Goal: Information Seeking & Learning: Check status

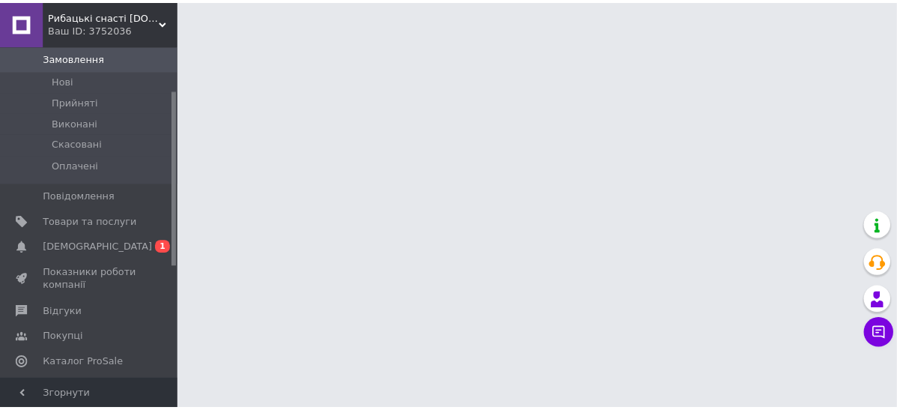
scroll to position [138, 0]
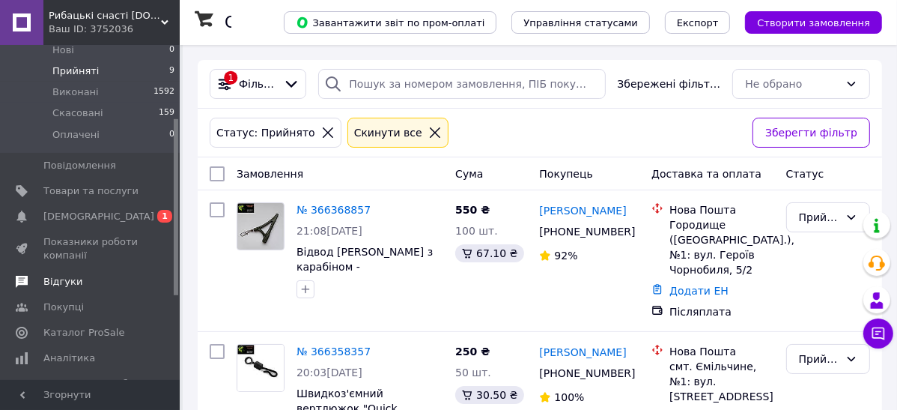
click at [61, 275] on span "Відгуки" at bounding box center [62, 281] width 39 height 13
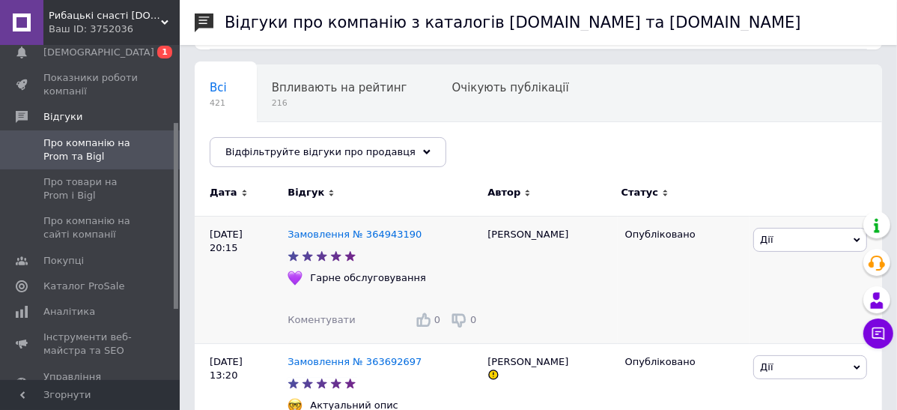
scroll to position [138, 0]
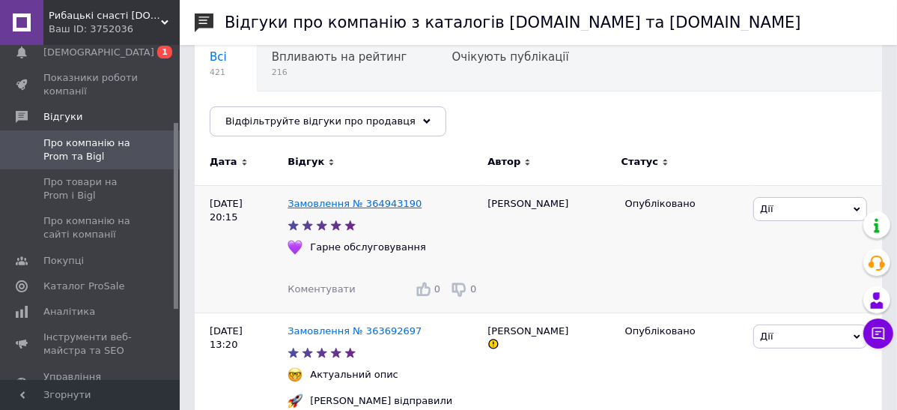
click at [339, 204] on link "Замовлення № 364943190" at bounding box center [355, 203] width 134 height 11
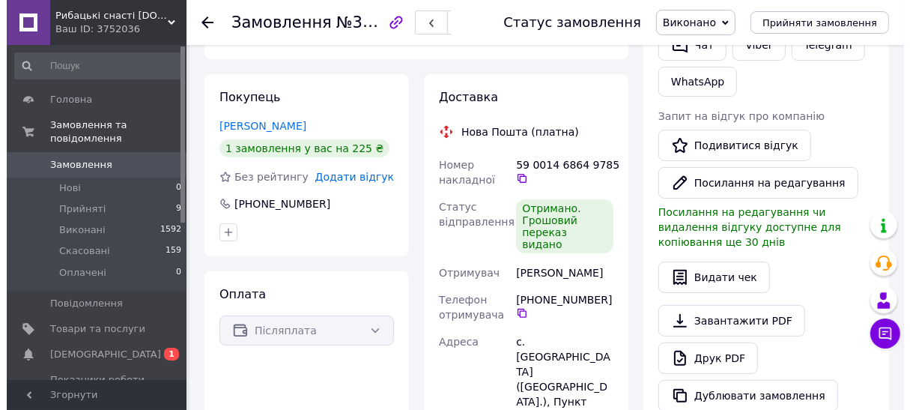
scroll to position [277, 0]
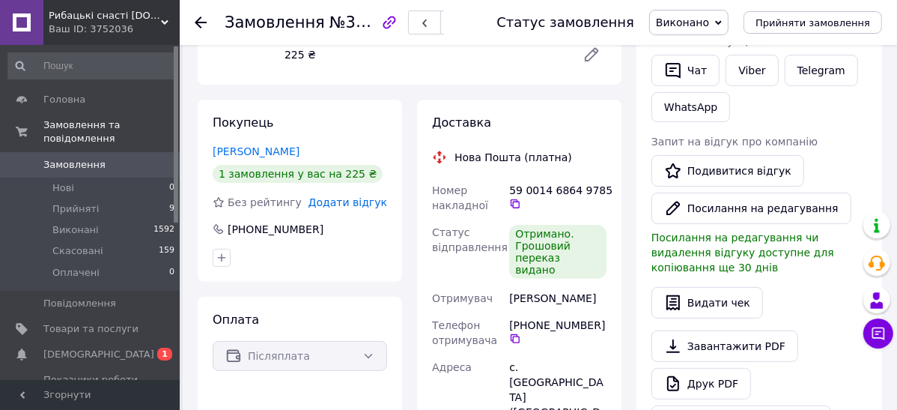
click at [368, 196] on span "Додати відгук" at bounding box center [348, 202] width 79 height 12
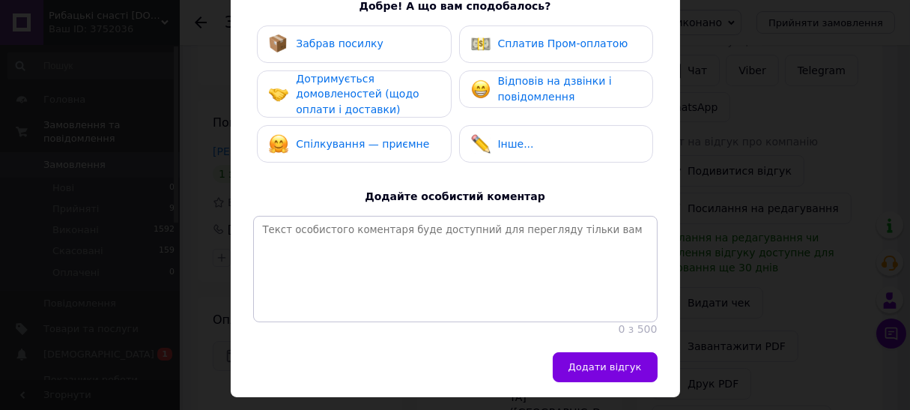
click at [387, 43] on div "Забрав посилку" at bounding box center [354, 43] width 170 height 19
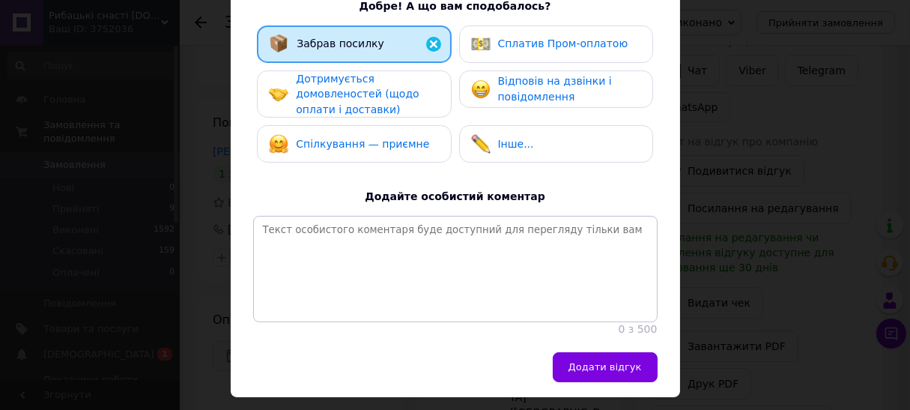
click at [380, 90] on span "Дотримується домовленостей (щодо оплати і доставки)" at bounding box center [357, 94] width 123 height 43
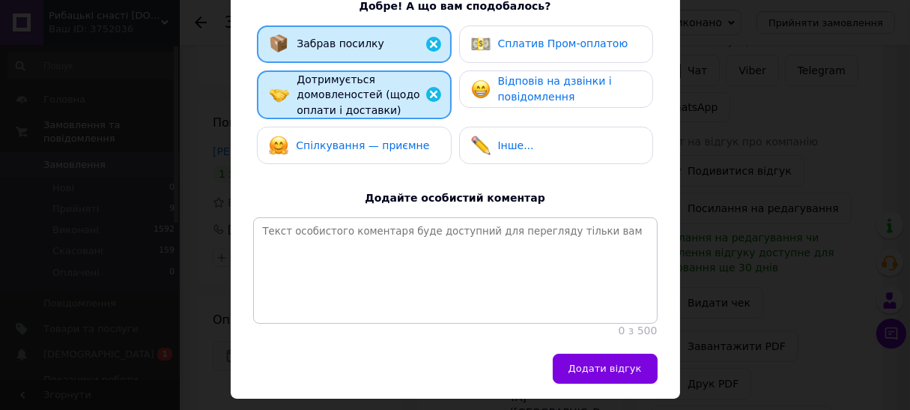
click at [384, 145] on span "Спілкування — приємне" at bounding box center [362, 145] width 133 height 12
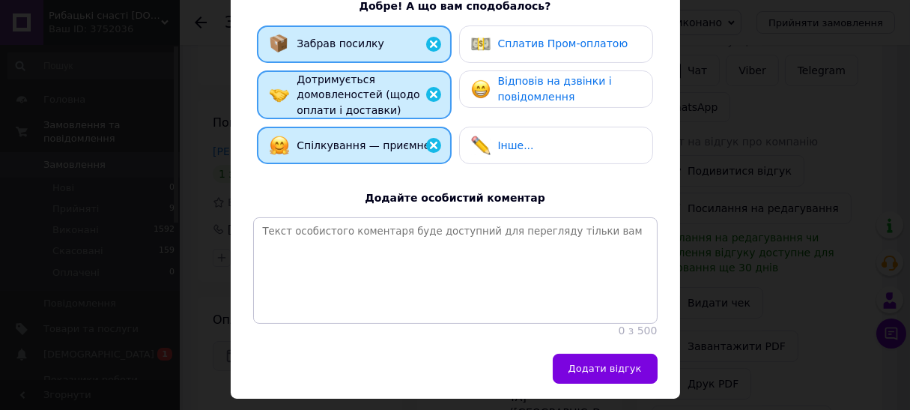
click at [546, 85] on span "Відповів на дзвінки і повідомлення" at bounding box center [555, 89] width 114 height 28
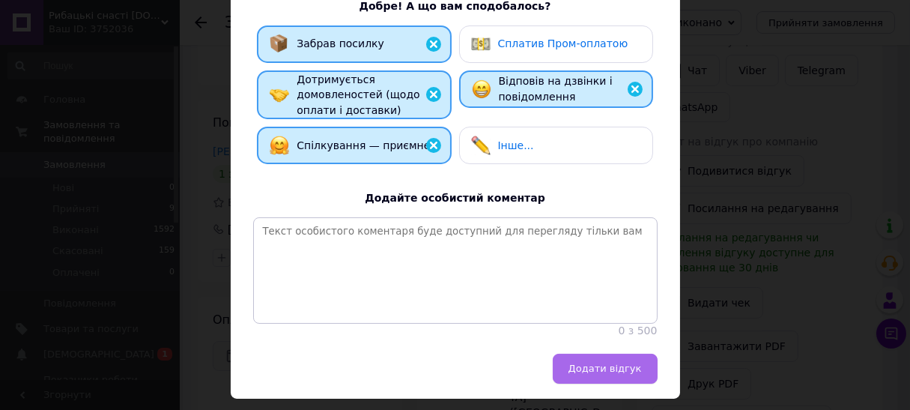
click at [618, 374] on span "Додати відгук" at bounding box center [604, 368] width 73 height 11
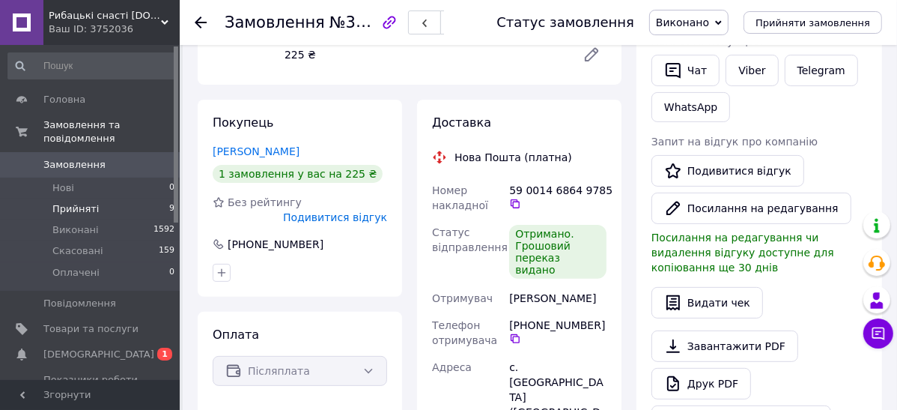
click at [84, 202] on span "Прийняті" at bounding box center [75, 208] width 46 height 13
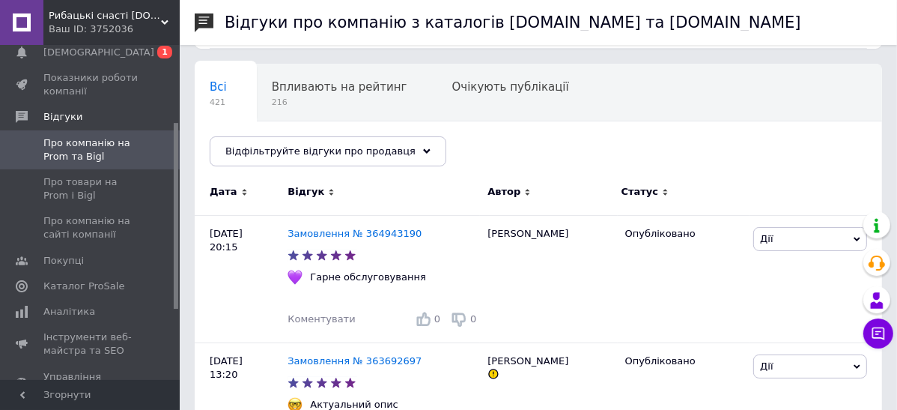
scroll to position [138, 0]
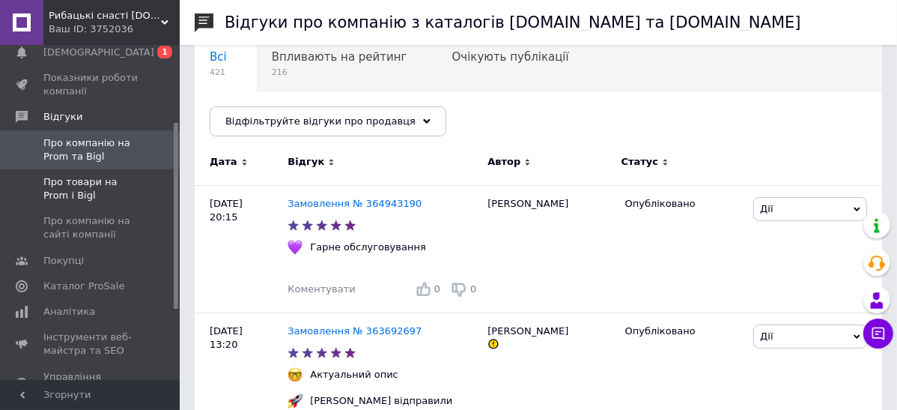
click at [60, 190] on span "Про товари на Prom і Bigl" at bounding box center [90, 188] width 95 height 27
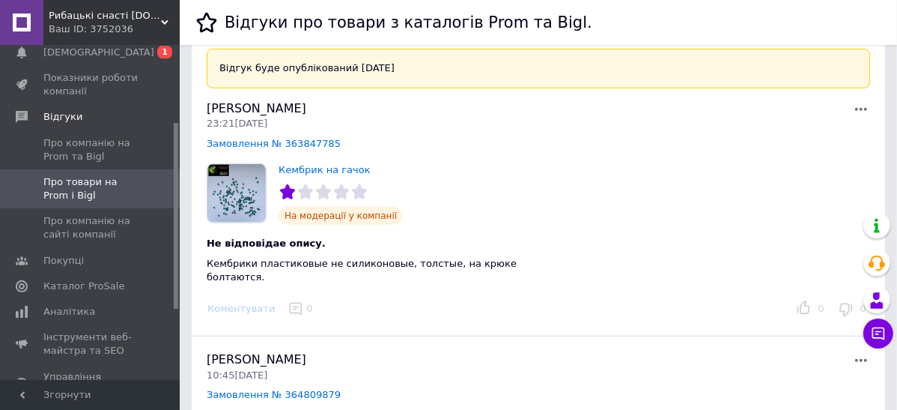
scroll to position [554, 0]
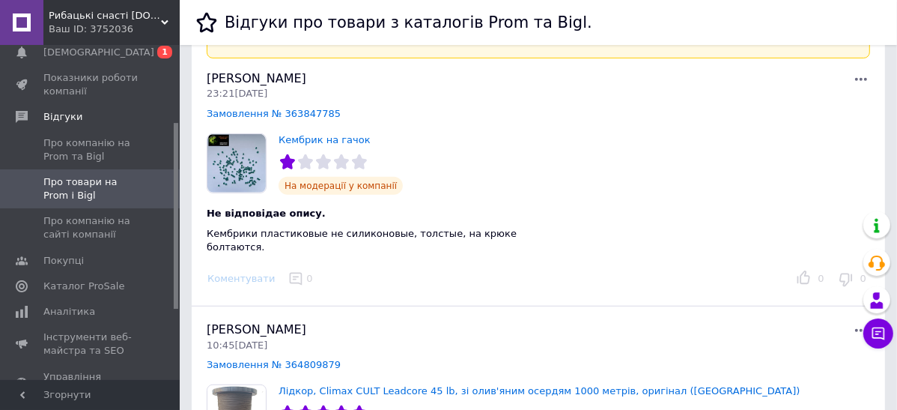
click at [863, 73] on icon at bounding box center [861, 79] width 18 height 18
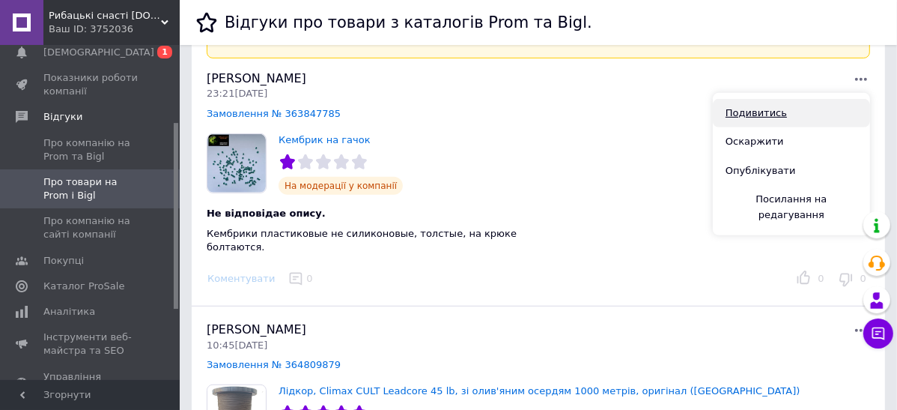
click at [769, 110] on link "Подивитись" at bounding box center [791, 113] width 157 height 29
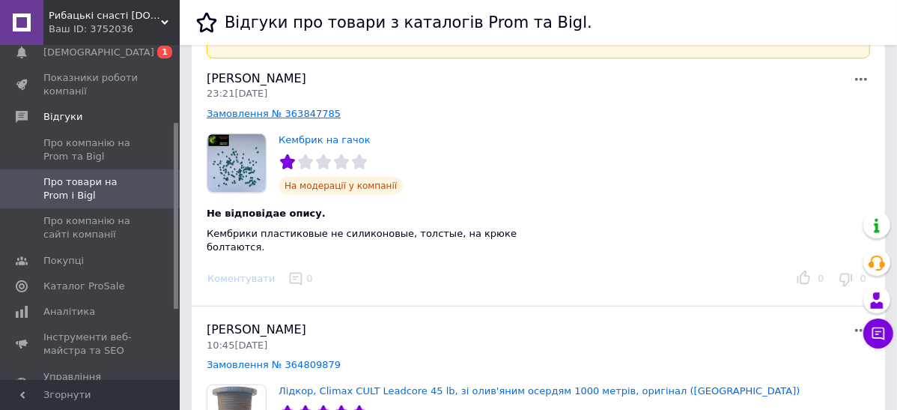
click at [246, 109] on link "Замовлення № 363847785" at bounding box center [274, 113] width 134 height 11
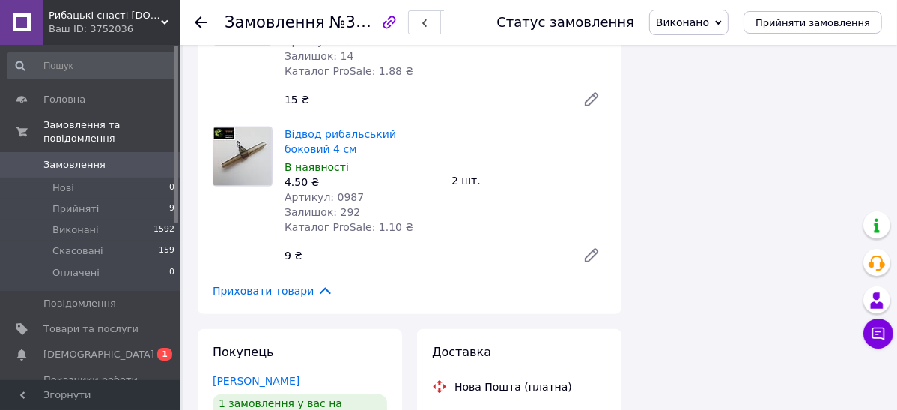
scroll to position [1248, 0]
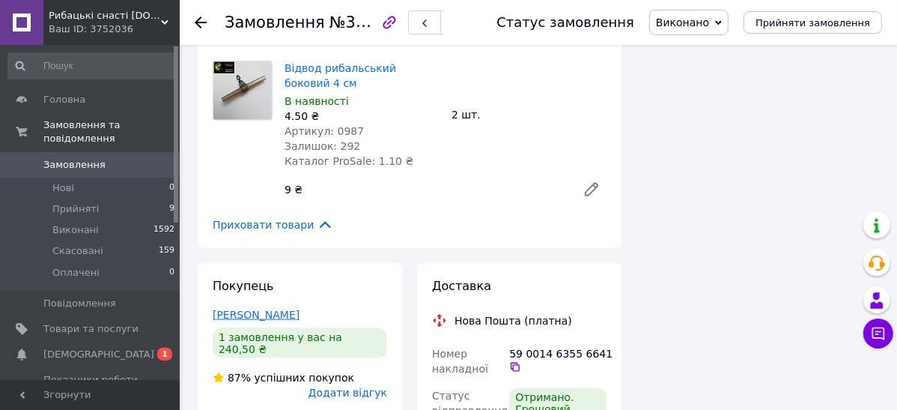
click at [260, 309] on link "Мельник Роман" at bounding box center [256, 315] width 87 height 12
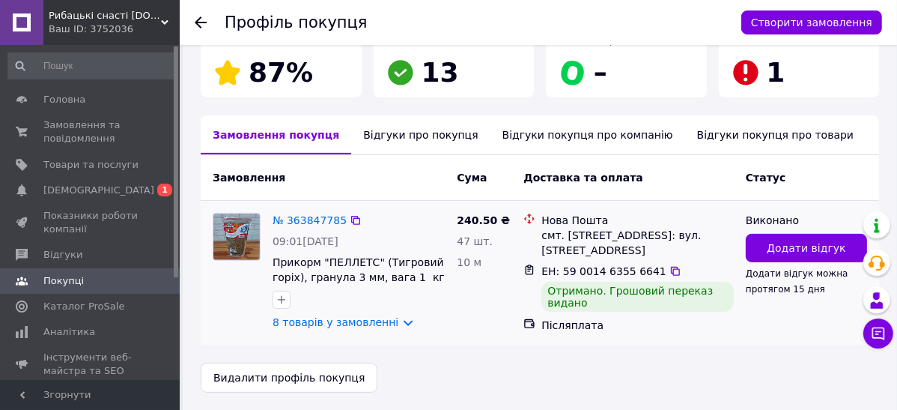
scroll to position [284, 0]
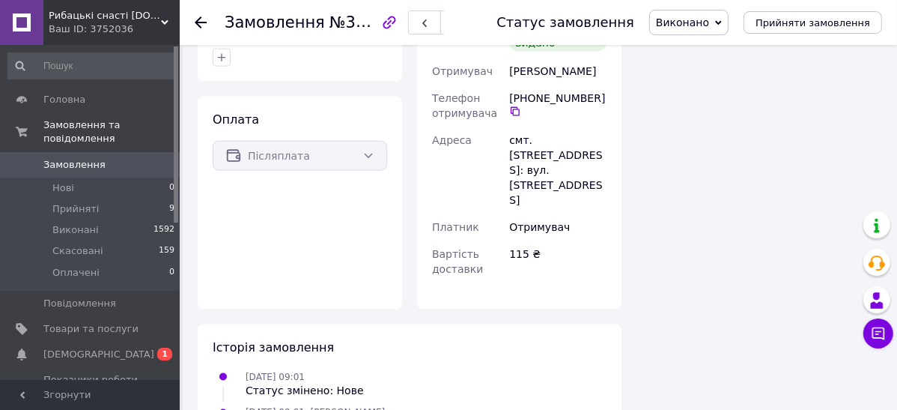
scroll to position [1587, 0]
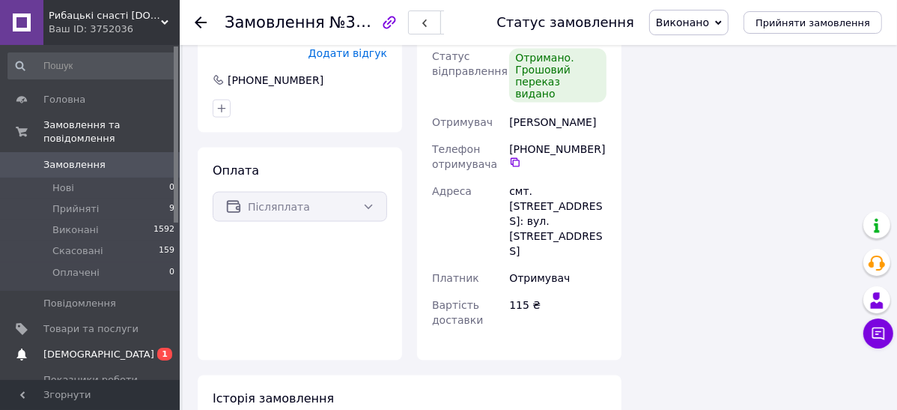
click at [40, 348] on span at bounding box center [21, 354] width 43 height 13
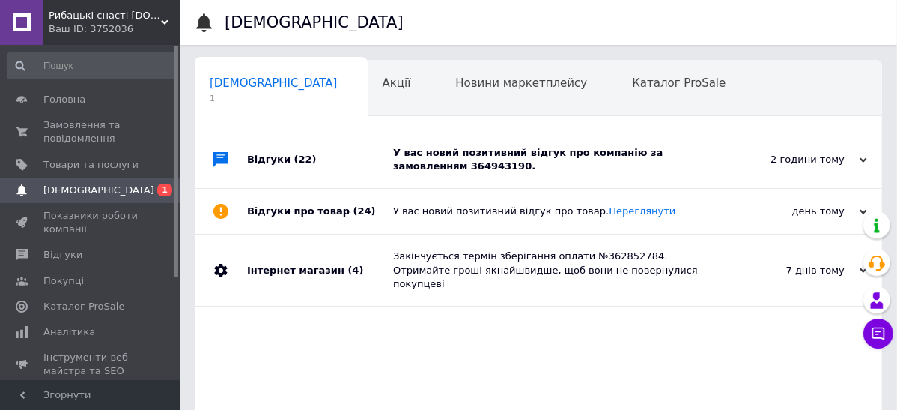
scroll to position [0, 7]
click at [589, 160] on div "У вас новий позитивний відгук про компанію за замовленням 364943190." at bounding box center [555, 159] width 324 height 27
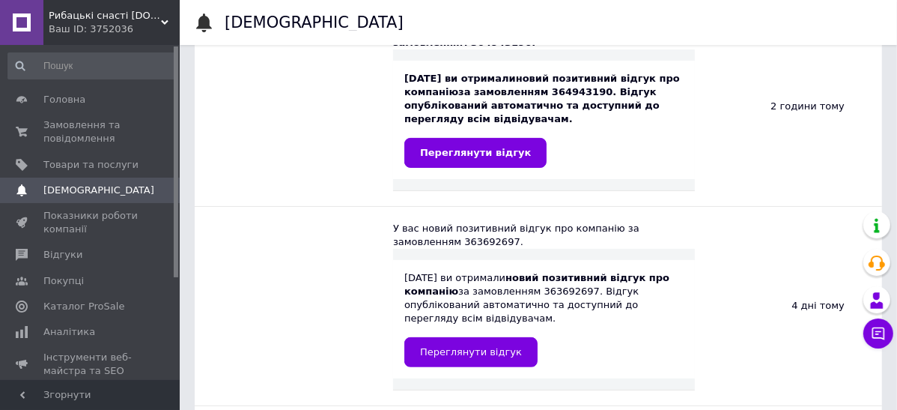
scroll to position [0, 0]
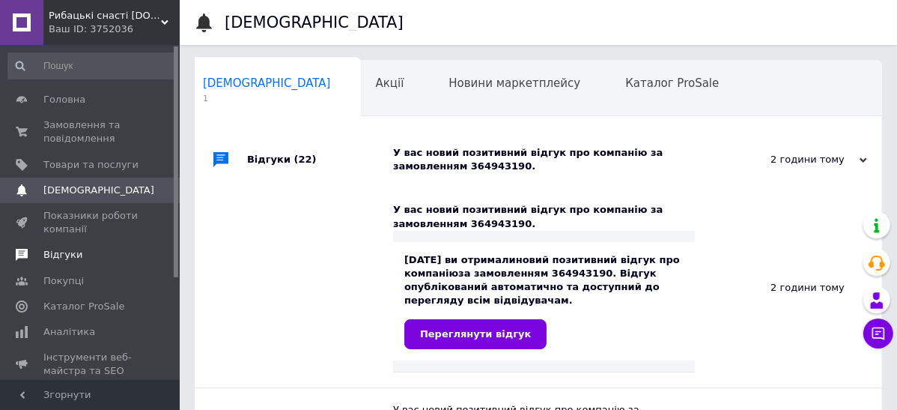
click at [46, 248] on span "Відгуки" at bounding box center [62, 254] width 39 height 13
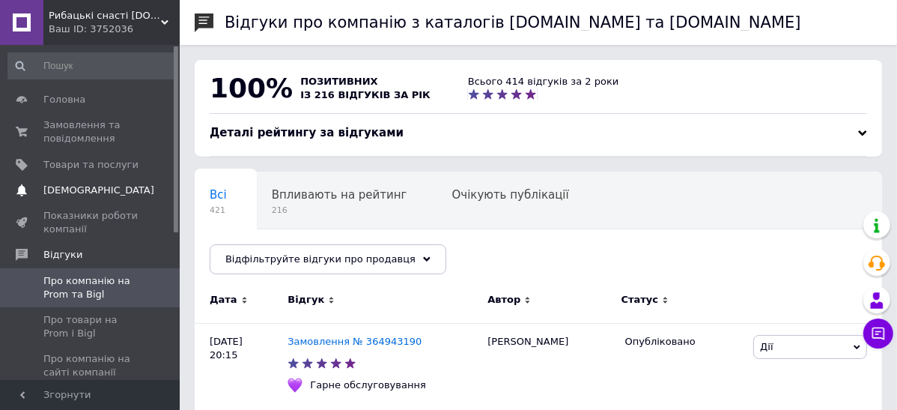
click at [61, 190] on span "[DEMOGRAPHIC_DATA]" at bounding box center [98, 189] width 111 height 13
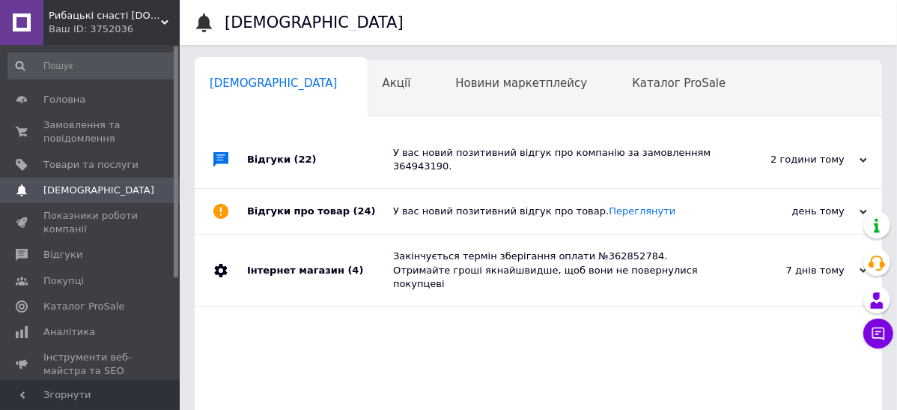
scroll to position [0, 7]
click at [826, 213] on div "день тому" at bounding box center [793, 210] width 150 height 13
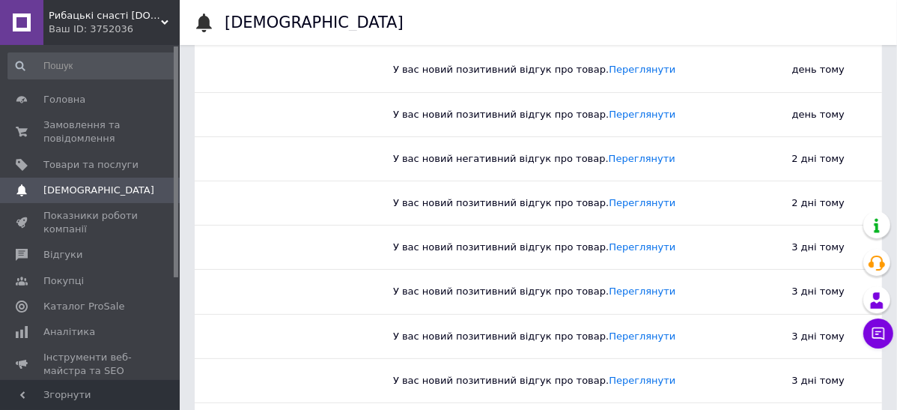
scroll to position [167, 0]
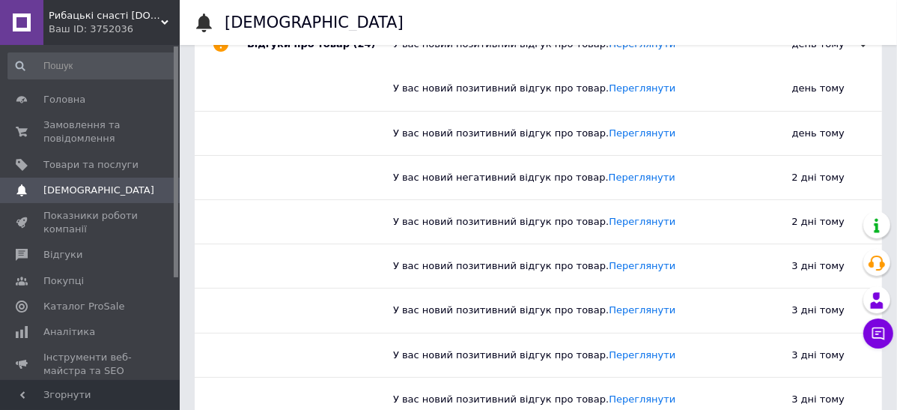
click at [58, 255] on span "Відгуки" at bounding box center [62, 254] width 39 height 13
click at [44, 256] on span "Відгуки" at bounding box center [62, 254] width 39 height 13
click at [43, 250] on span "Відгуки" at bounding box center [62, 254] width 39 height 13
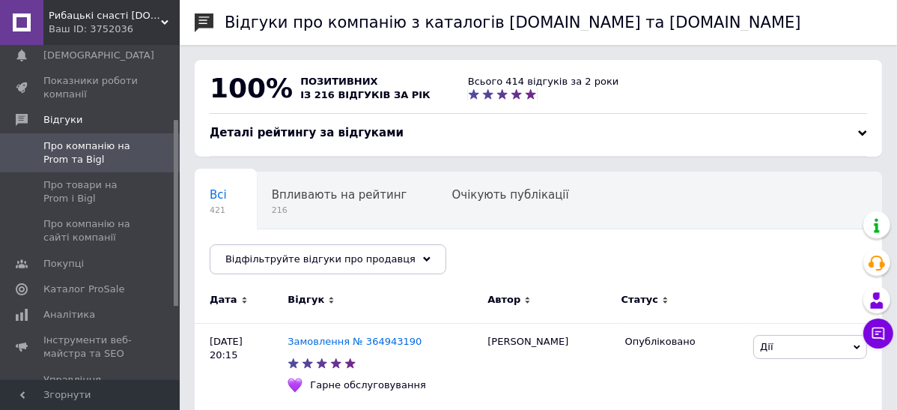
scroll to position [132, 0]
drag, startPoint x: 176, startPoint y: 286, endPoint x: 182, endPoint y: 213, distance: 72.9
click at [106, 194] on span "Про товари на Prom і Bigl" at bounding box center [90, 194] width 95 height 27
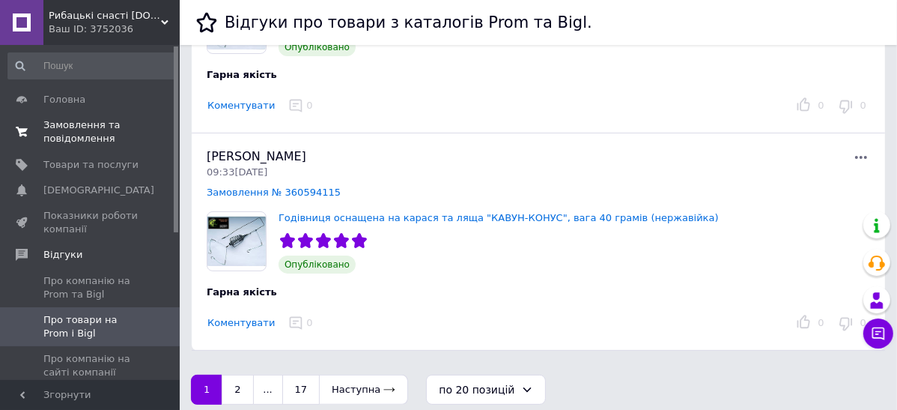
click at [60, 136] on span "Замовлення та повідомлення" at bounding box center [90, 131] width 95 height 27
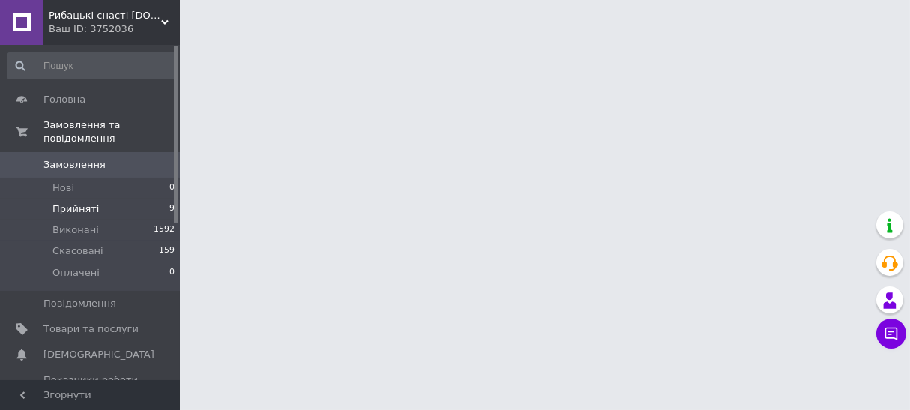
click at [64, 202] on span "Прийняті" at bounding box center [75, 208] width 46 height 13
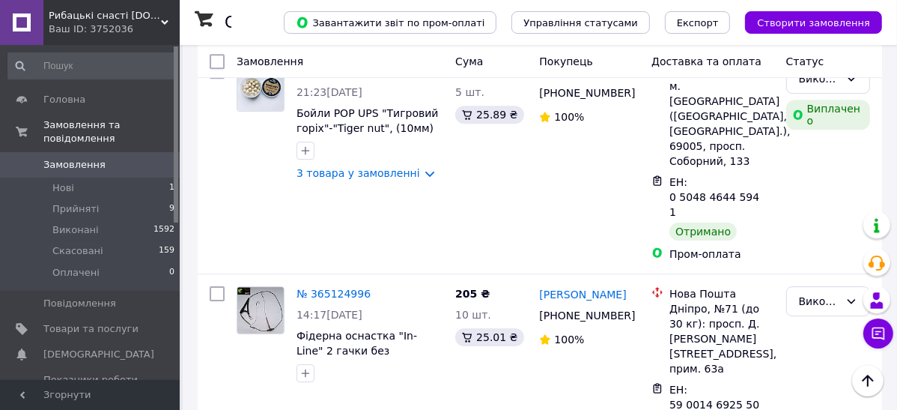
scroll to position [3391, 0]
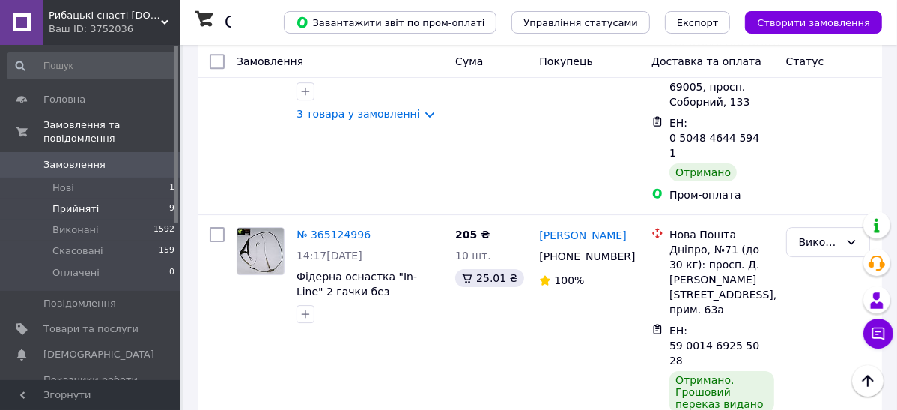
click at [64, 202] on span "Прийняті" at bounding box center [75, 208] width 46 height 13
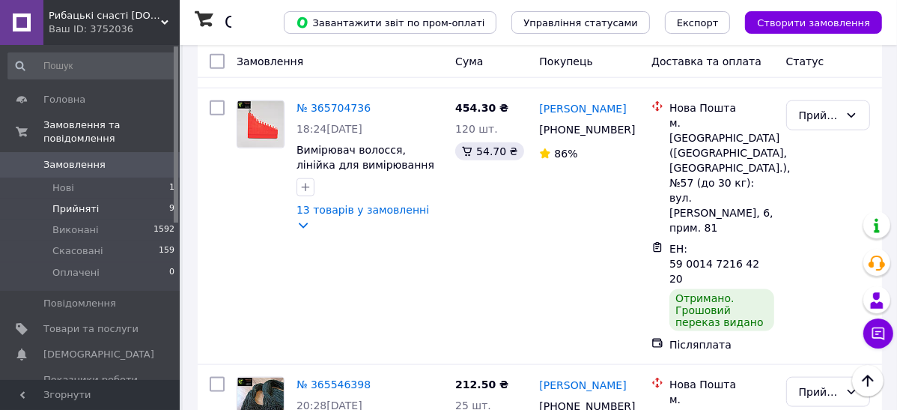
scroll to position [1235, 0]
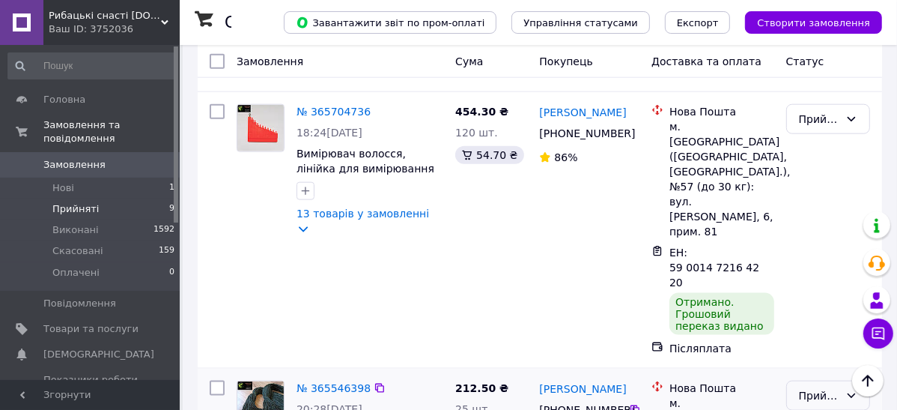
click at [821, 387] on div "Прийнято" at bounding box center [819, 395] width 40 height 16
click at [813, 244] on li "Виконано" at bounding box center [828, 250] width 82 height 27
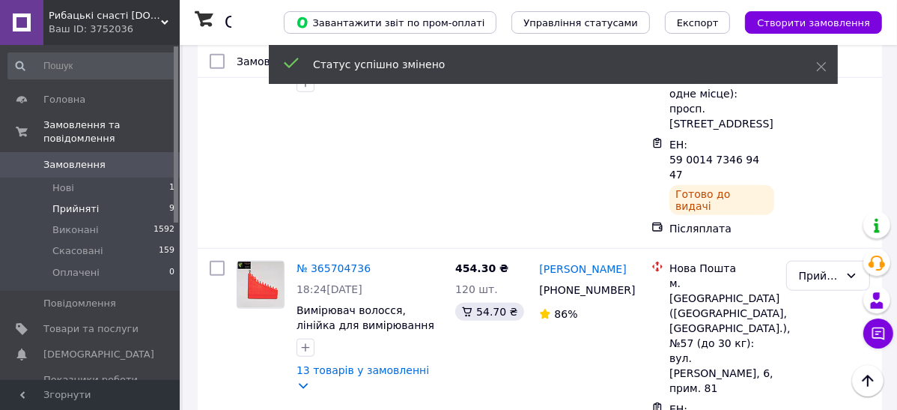
scroll to position [1049, 0]
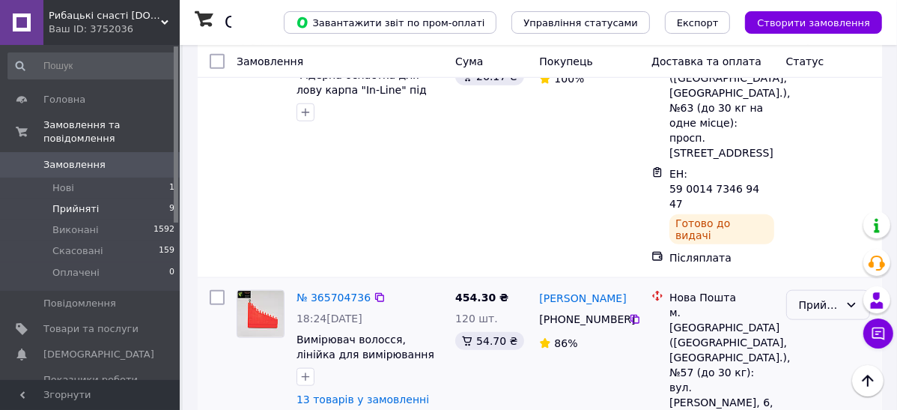
click at [820, 297] on div "Прийнято" at bounding box center [819, 305] width 40 height 16
click at [820, 204] on li "Виконано" at bounding box center [828, 204] width 82 height 27
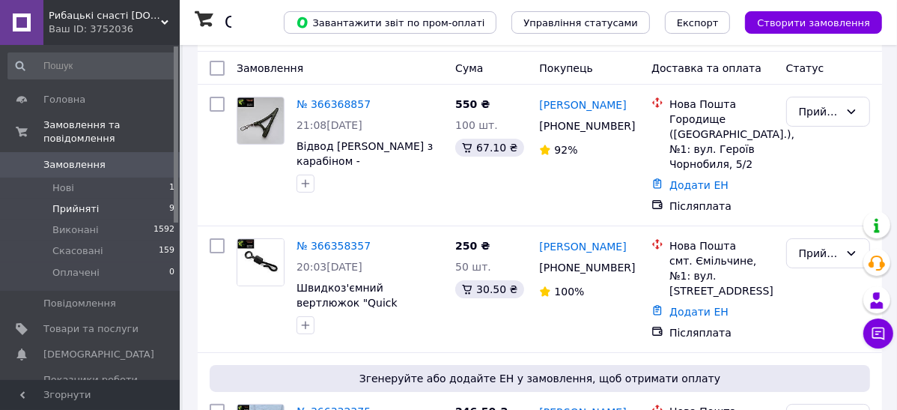
scroll to position [112, 0]
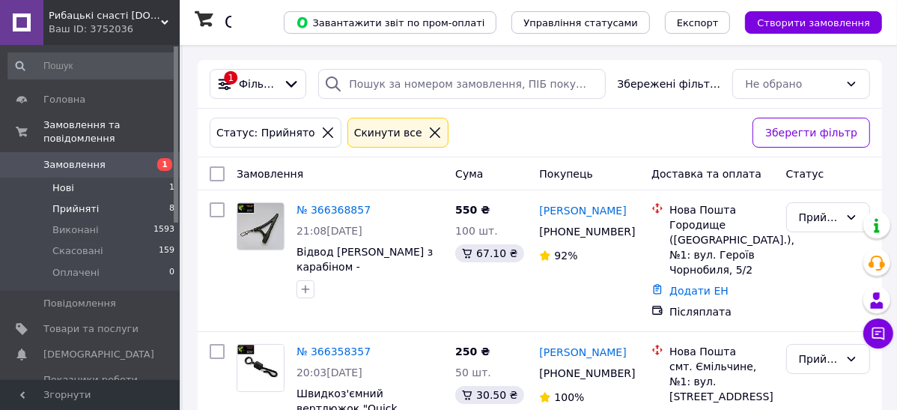
click at [62, 181] on span "Нові" at bounding box center [63, 187] width 22 height 13
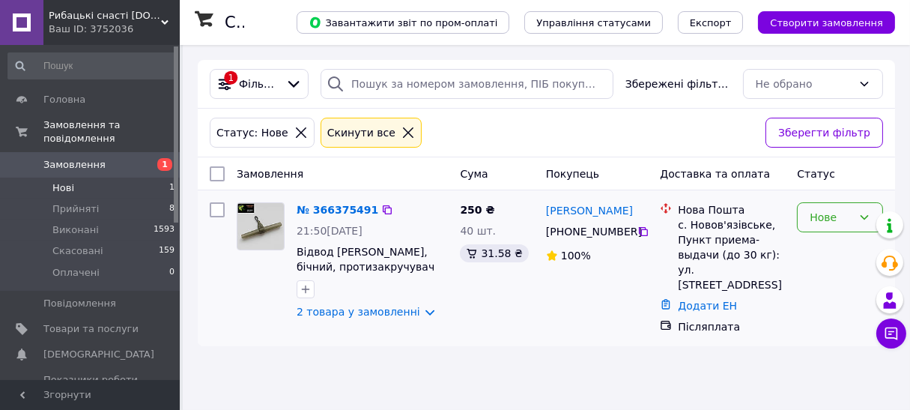
click at [817, 222] on div "Нове" at bounding box center [831, 217] width 43 height 16
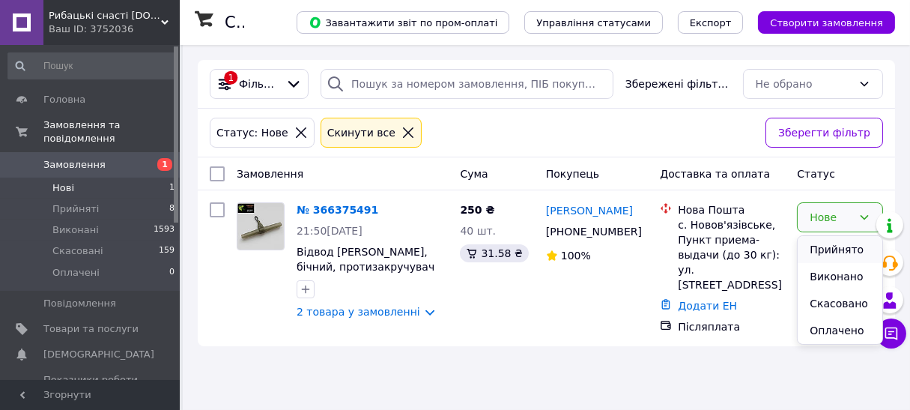
click at [817, 249] on li "Прийнято" at bounding box center [840, 249] width 85 height 27
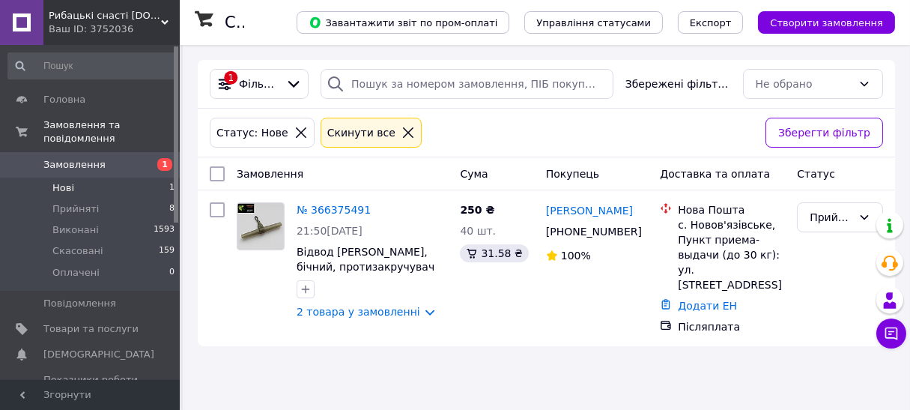
click at [321, 207] on link "№ 366375491" at bounding box center [334, 210] width 74 height 12
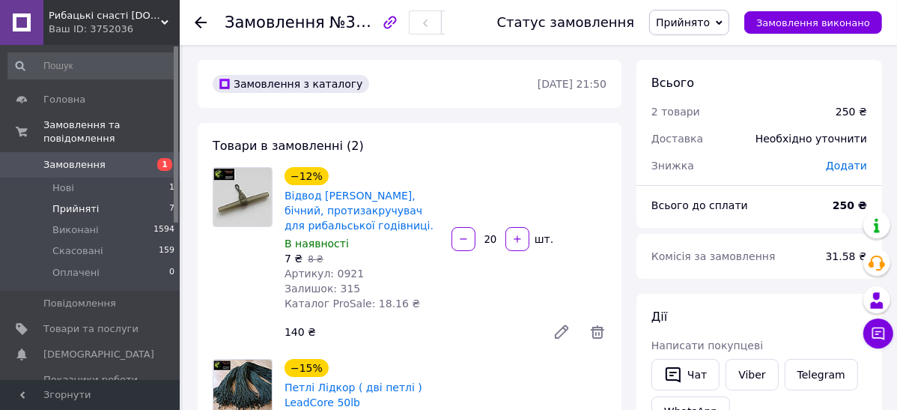
click at [72, 202] on span "Прийняті" at bounding box center [75, 208] width 46 height 13
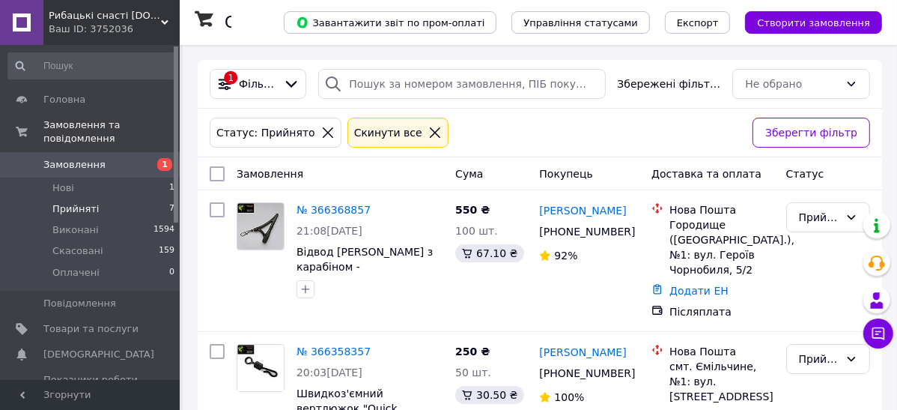
click at [62, 202] on span "Прийняті" at bounding box center [75, 208] width 46 height 13
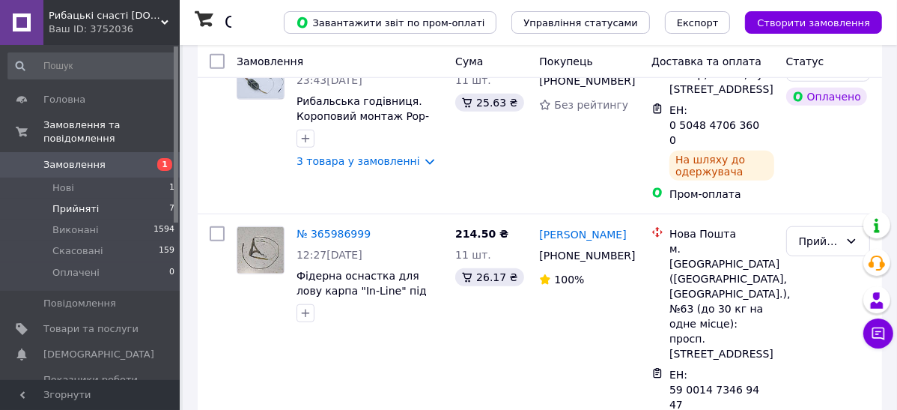
scroll to position [853, 0]
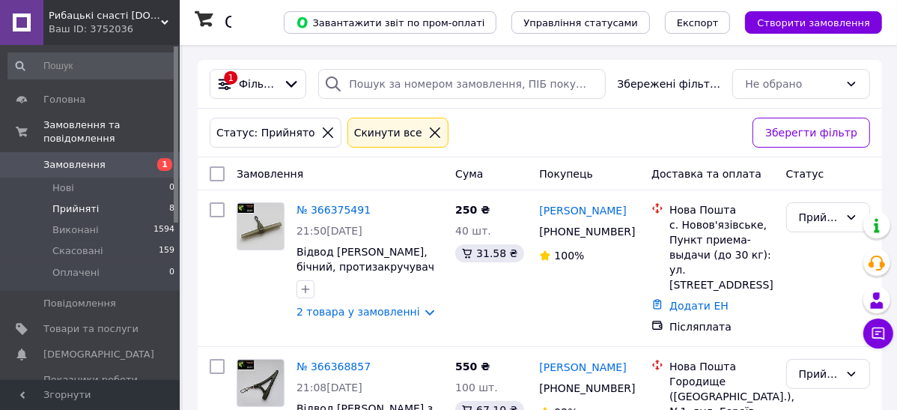
click at [61, 198] on li "Прийняті 8" at bounding box center [91, 208] width 183 height 21
click at [69, 158] on span "Замовлення" at bounding box center [74, 164] width 62 height 13
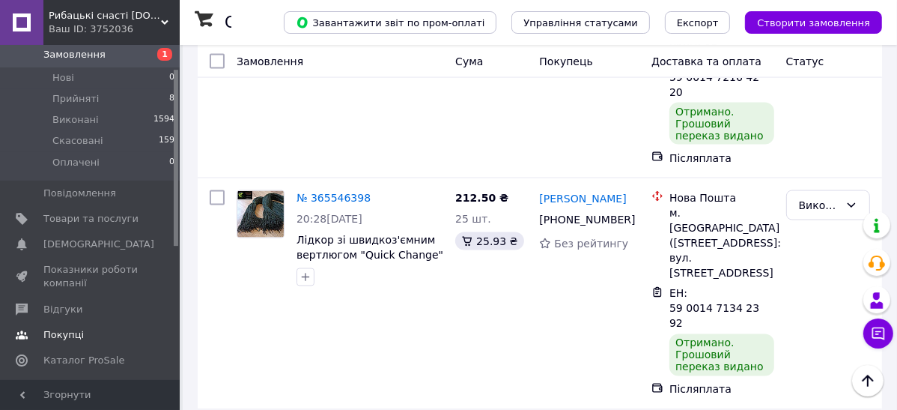
scroll to position [138, 0]
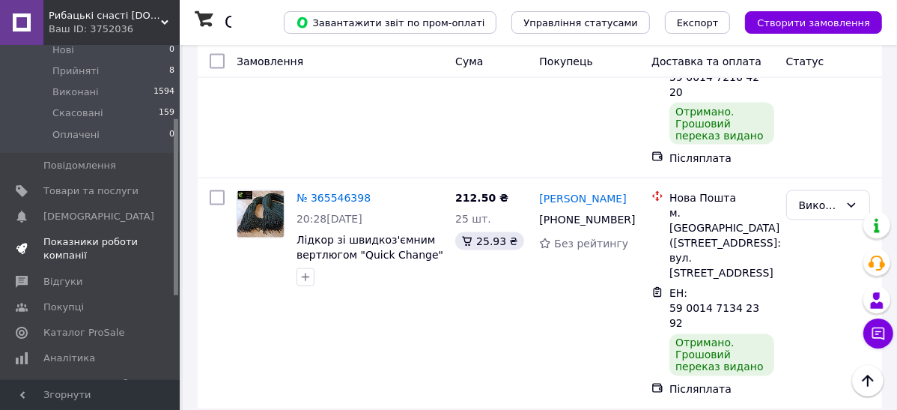
click at [66, 237] on span "Показники роботи компанії" at bounding box center [90, 248] width 95 height 27
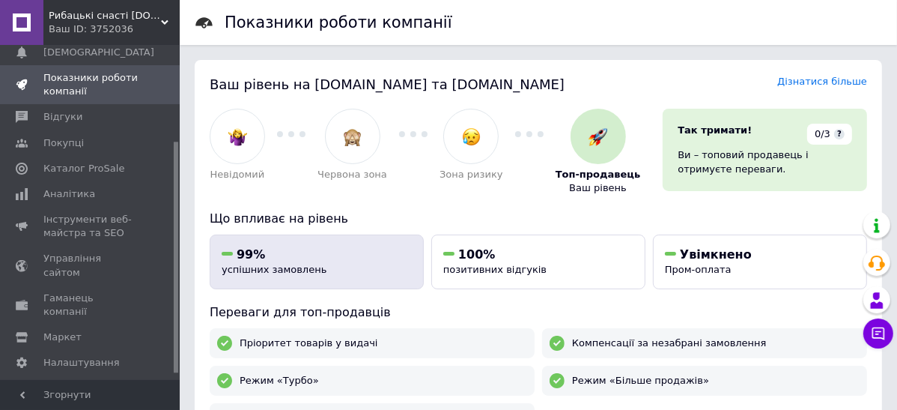
click at [248, 258] on span "99%" at bounding box center [251, 254] width 28 height 14
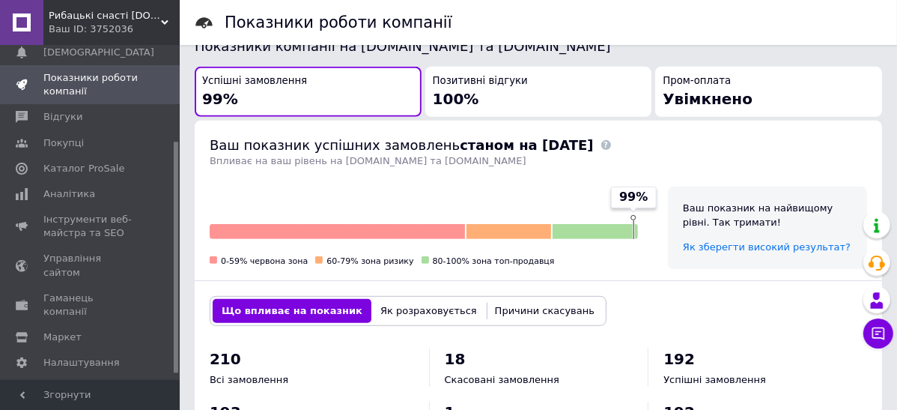
scroll to position [455, 0]
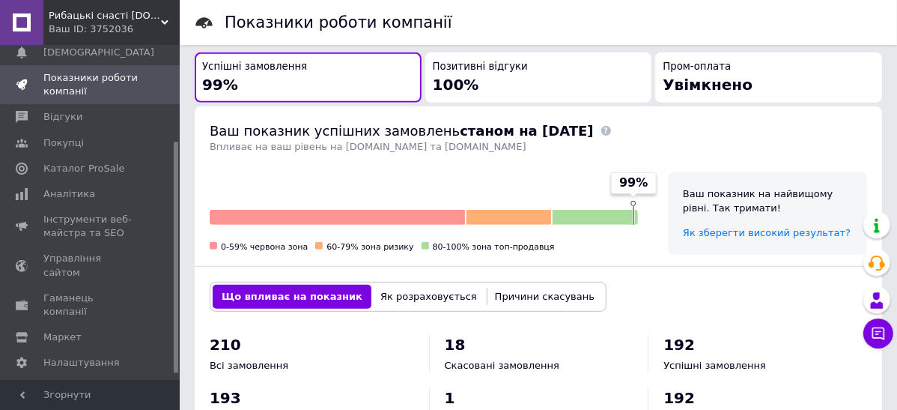
click at [446, 389] on span "1" at bounding box center [450, 398] width 10 height 18
click at [571, 361] on span at bounding box center [576, 366] width 10 height 10
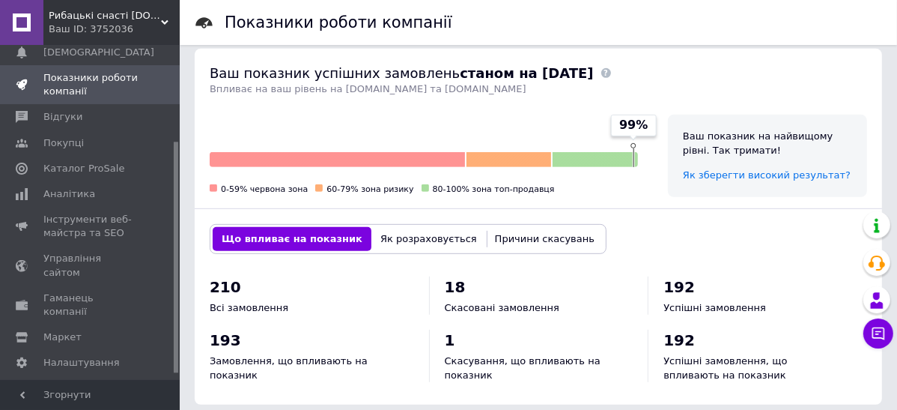
scroll to position [416, 0]
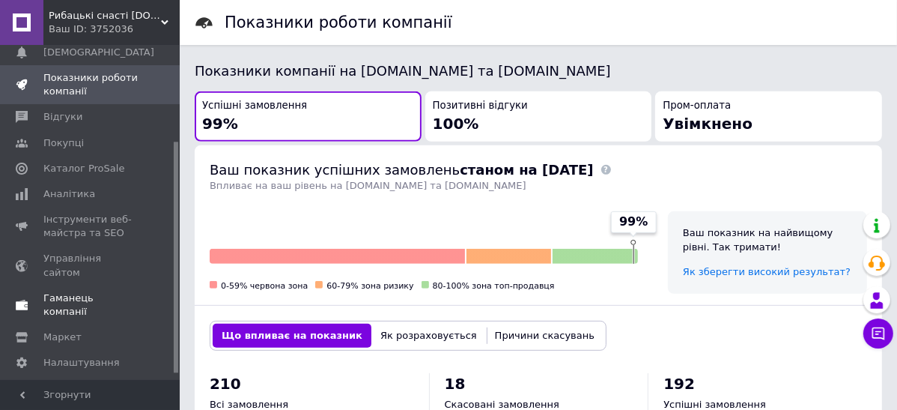
click at [52, 291] on span "Гаманець компанії" at bounding box center [90, 304] width 95 height 27
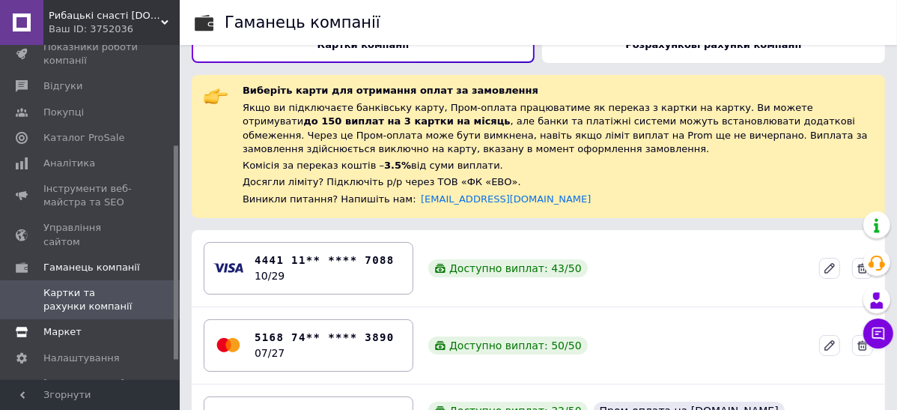
scroll to position [185, 0]
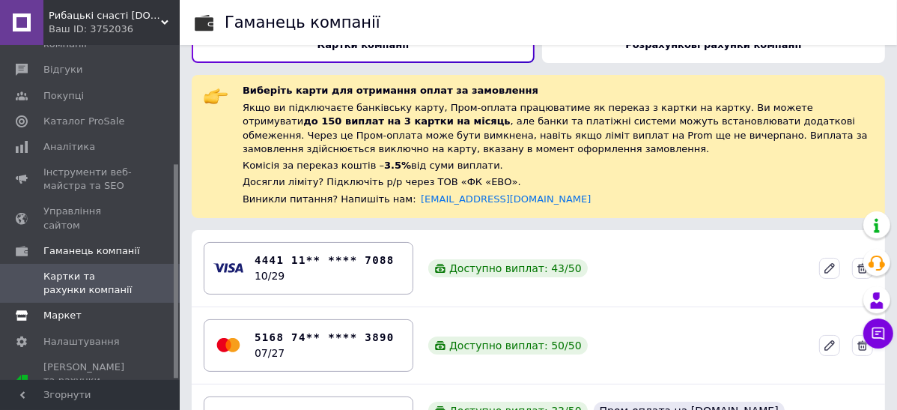
click at [71, 309] on span "Маркет" at bounding box center [62, 315] width 38 height 13
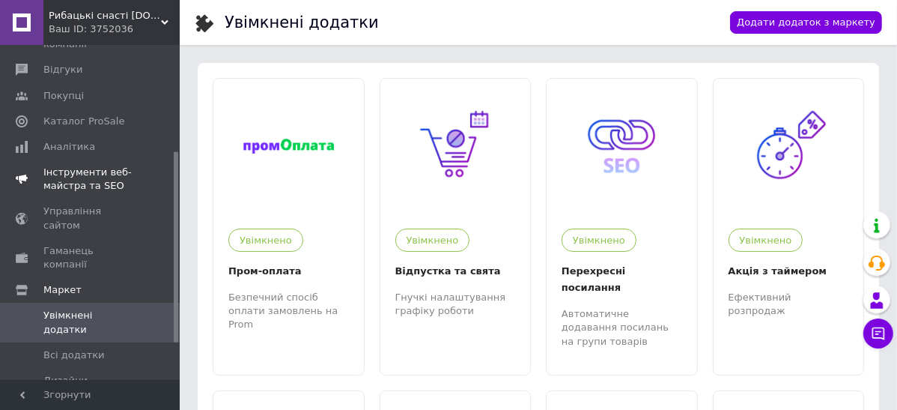
click at [65, 185] on span "Інструменти веб-майстра та SEO" at bounding box center [90, 179] width 95 height 27
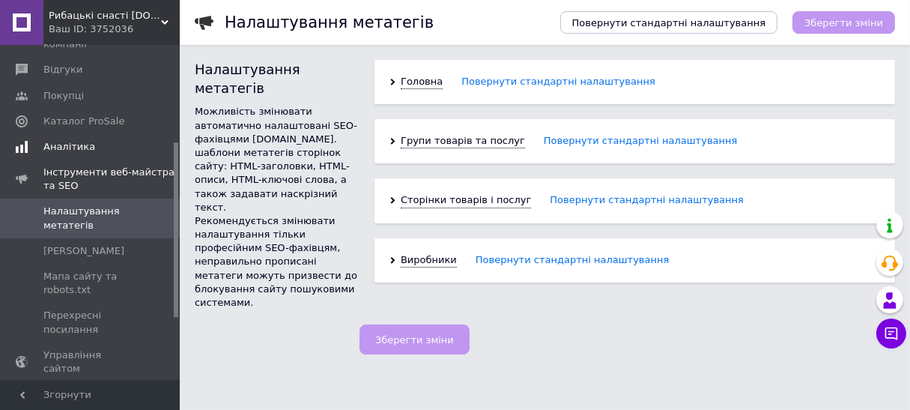
click at [59, 144] on span "Аналітика" at bounding box center [69, 146] width 52 height 13
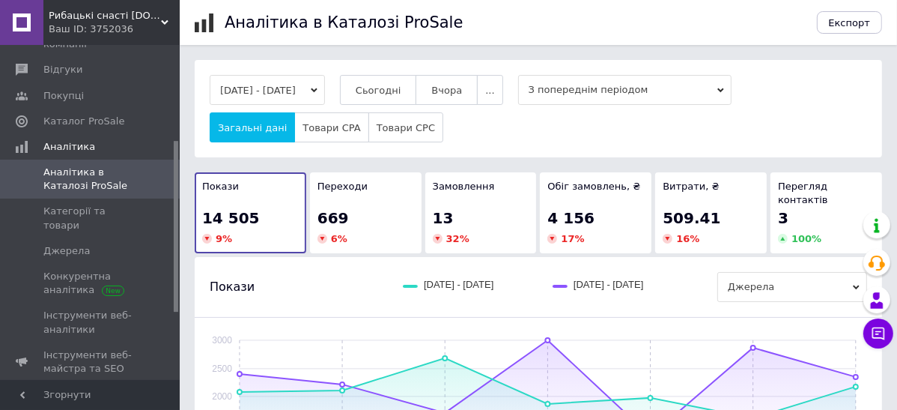
click at [306, 97] on button "[DATE] - [DATE]" at bounding box center [267, 90] width 115 height 30
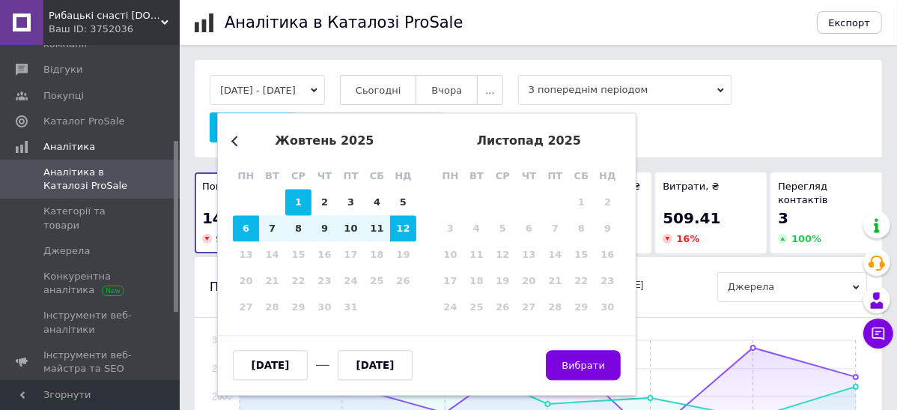
click at [300, 202] on div "1" at bounding box center [298, 202] width 26 height 26
type input "[DATE]"
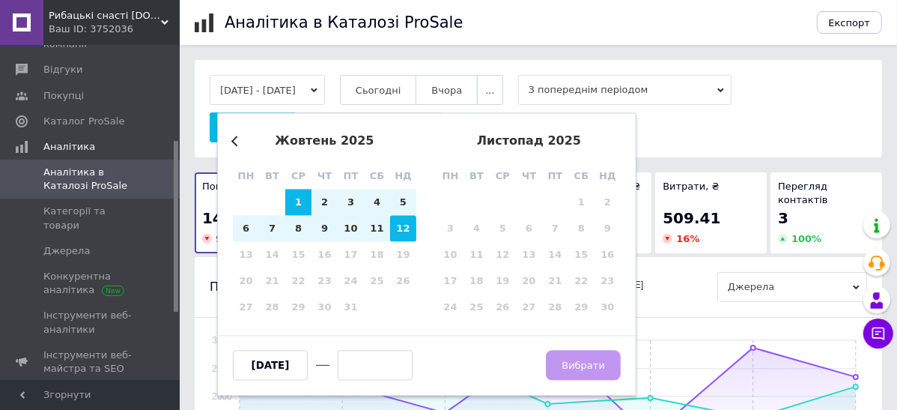
click at [400, 226] on div "12" at bounding box center [403, 229] width 26 height 26
type input "[DATE]"
click at [577, 368] on span "Вибрати" at bounding box center [583, 365] width 43 height 11
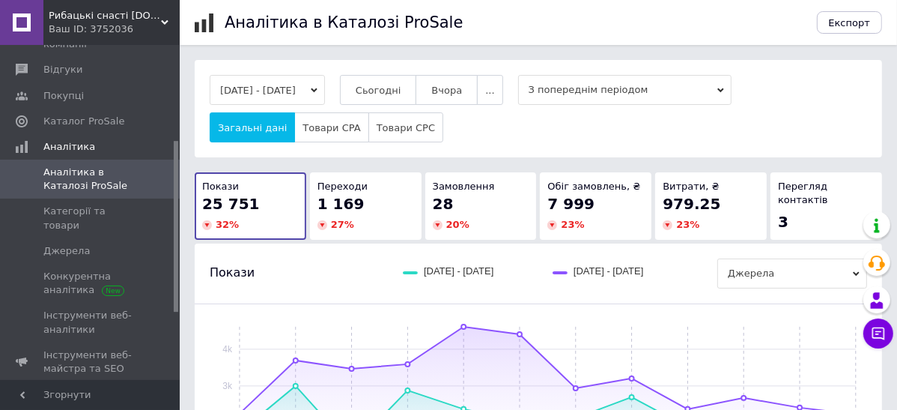
click at [325, 85] on button "[DATE] - [DATE]" at bounding box center [267, 90] width 115 height 30
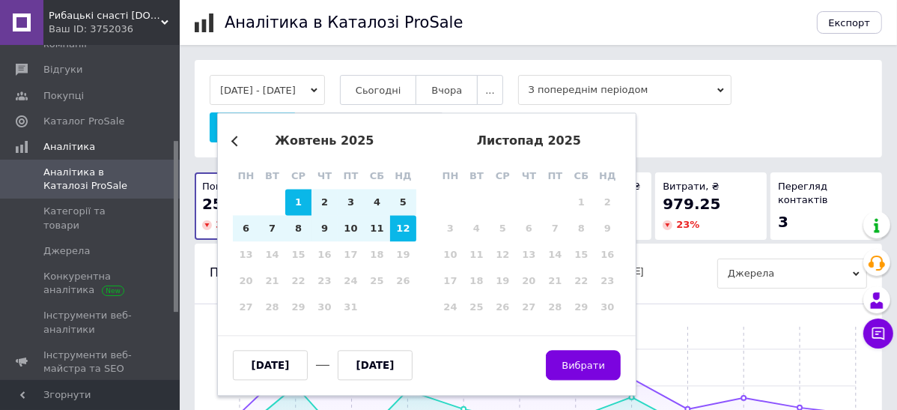
click at [233, 139] on button "Previous Month" at bounding box center [236, 141] width 10 height 10
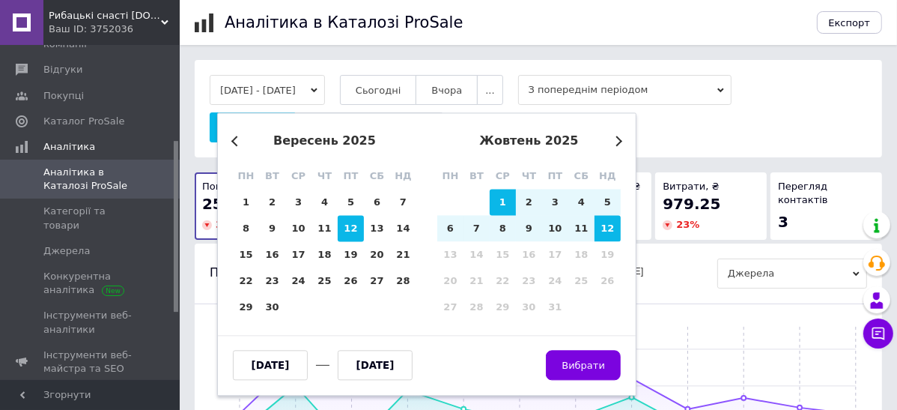
click at [344, 232] on div "12" at bounding box center [351, 229] width 26 height 26
type input "[DATE]"
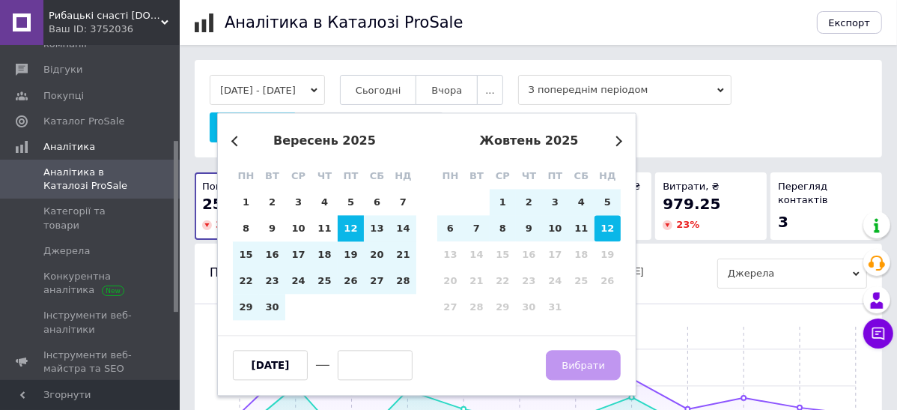
click at [610, 229] on div "12" at bounding box center [608, 229] width 26 height 26
type input "[DATE]"
click at [588, 365] on span "Вибрати" at bounding box center [583, 365] width 43 height 11
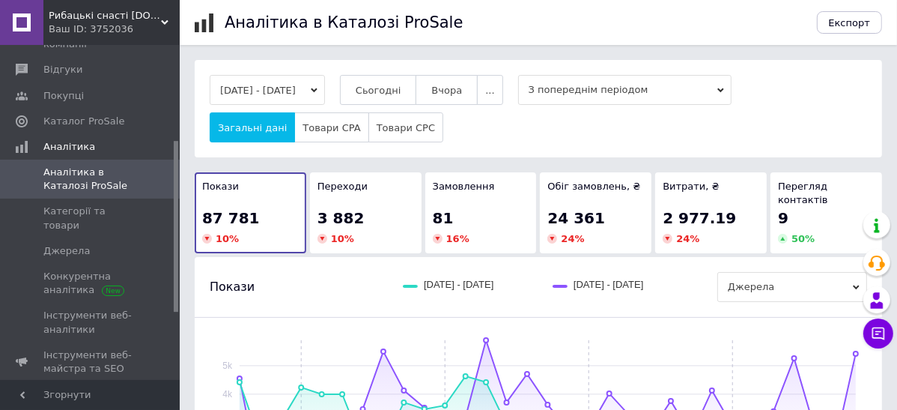
click at [243, 87] on button "[DATE] - [DATE]" at bounding box center [267, 90] width 115 height 30
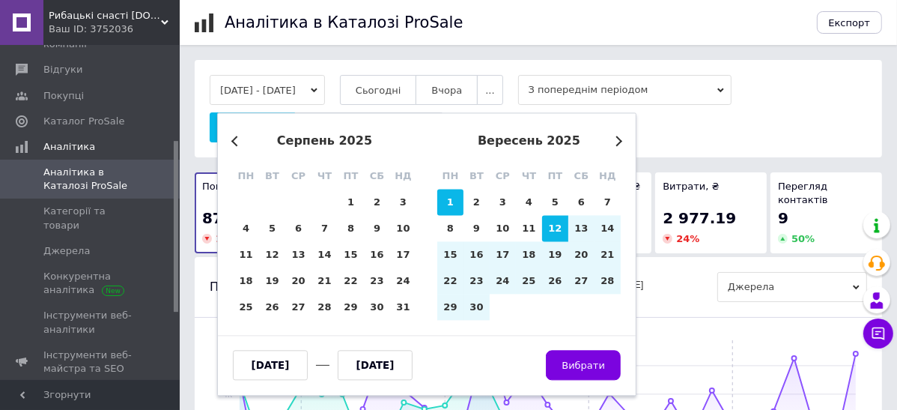
click at [449, 206] on div "1" at bounding box center [450, 202] width 26 height 26
type input "[DATE]"
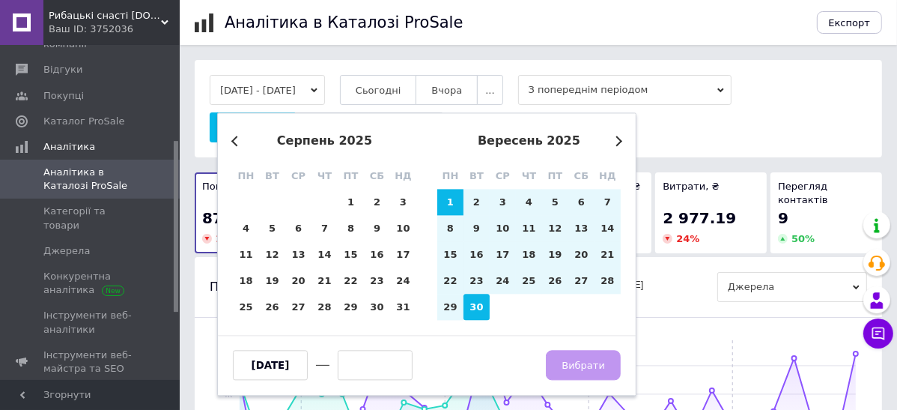
click at [482, 307] on div "30" at bounding box center [477, 307] width 26 height 26
type input "[DATE]"
click at [577, 363] on span "Вибрати" at bounding box center [583, 365] width 43 height 11
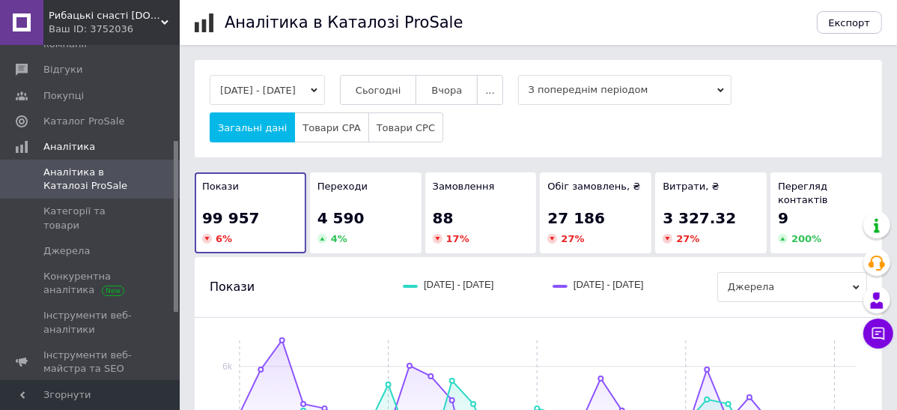
click at [294, 88] on button "[DATE] - [DATE]" at bounding box center [267, 90] width 115 height 30
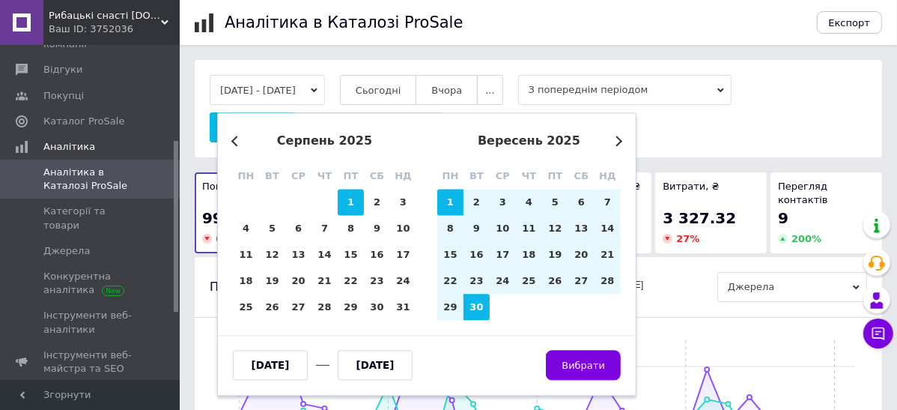
click at [355, 207] on div "1" at bounding box center [351, 202] width 26 height 26
type input "[DATE]"
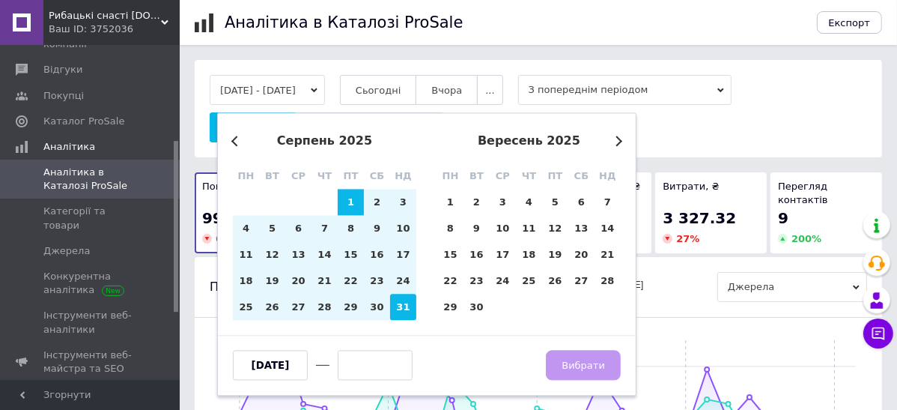
click at [404, 310] on div "31" at bounding box center [403, 307] width 26 height 26
type input "[DATE]"
click at [576, 366] on span "Вибрати" at bounding box center [583, 365] width 43 height 11
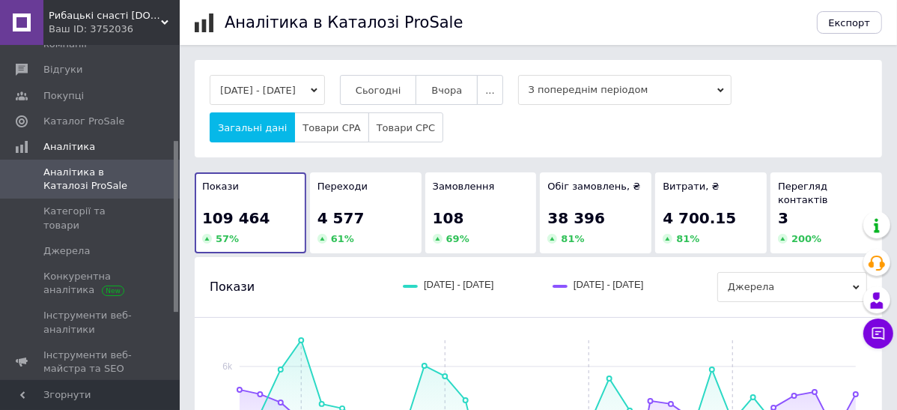
click at [325, 89] on button "[DATE] - [DATE]" at bounding box center [267, 90] width 115 height 30
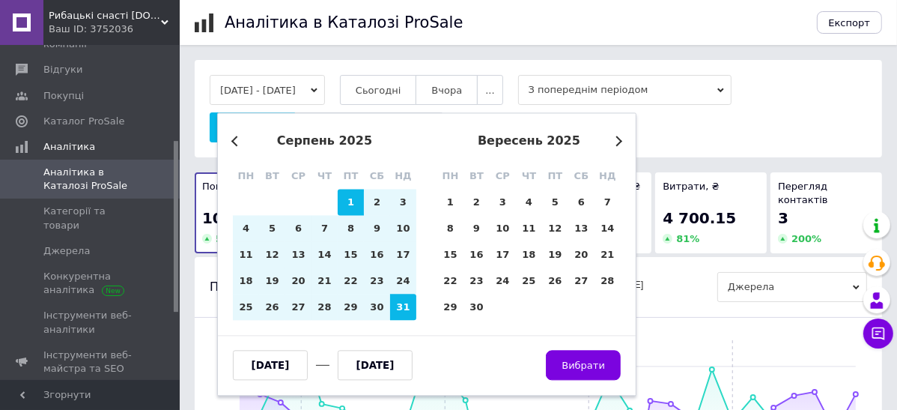
click at [235, 142] on button "Previous Month" at bounding box center [236, 141] width 10 height 10
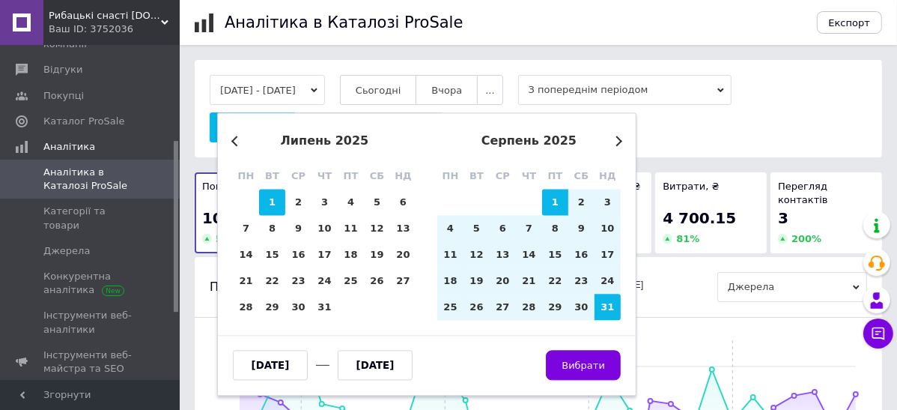
click at [275, 200] on div "1" at bounding box center [272, 202] width 26 height 26
type input "[DATE]"
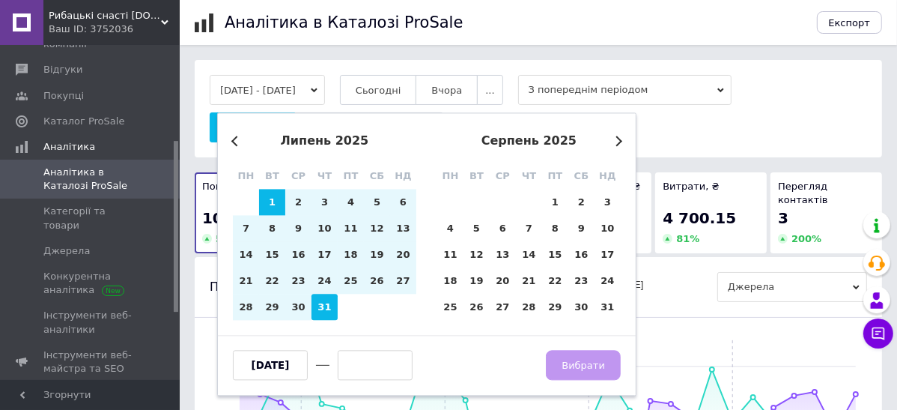
click at [319, 306] on div "31" at bounding box center [325, 307] width 26 height 26
type input "[DATE]"
click at [578, 365] on span "Вибрати" at bounding box center [583, 365] width 43 height 11
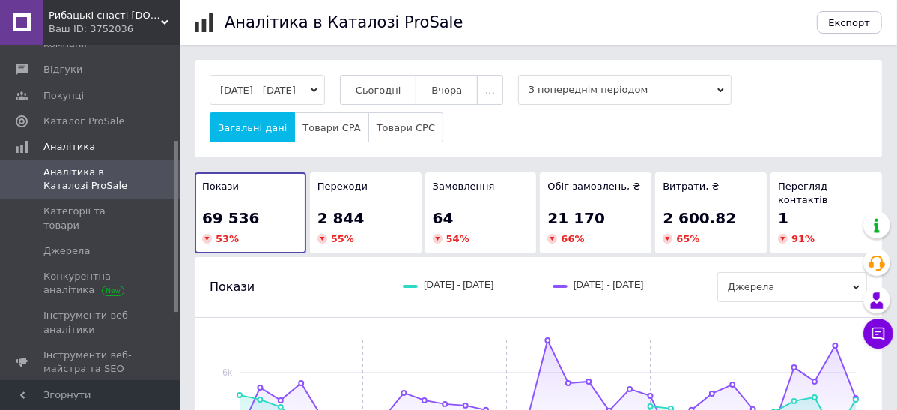
click at [325, 85] on button "[DATE] - [DATE]" at bounding box center [267, 90] width 115 height 30
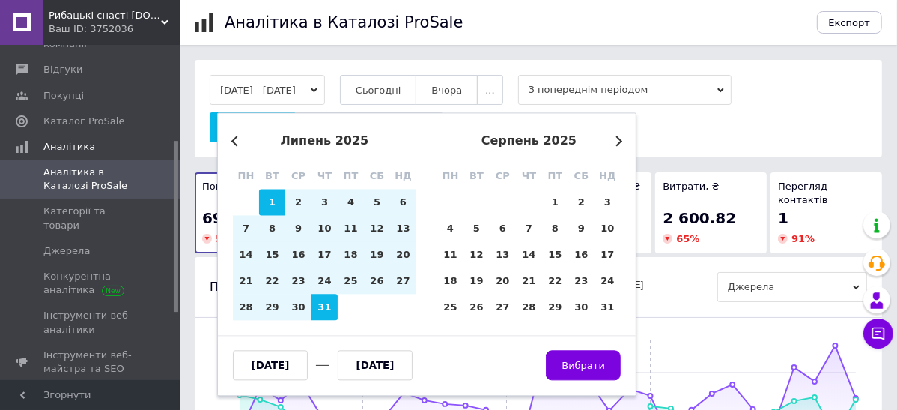
click at [236, 140] on button "Previous Month" at bounding box center [236, 141] width 10 height 10
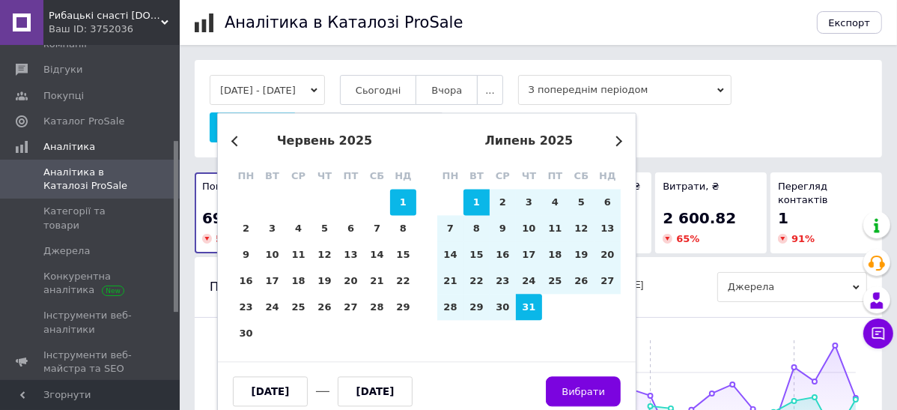
click at [401, 200] on div "1" at bounding box center [403, 202] width 26 height 26
type input "[DATE]"
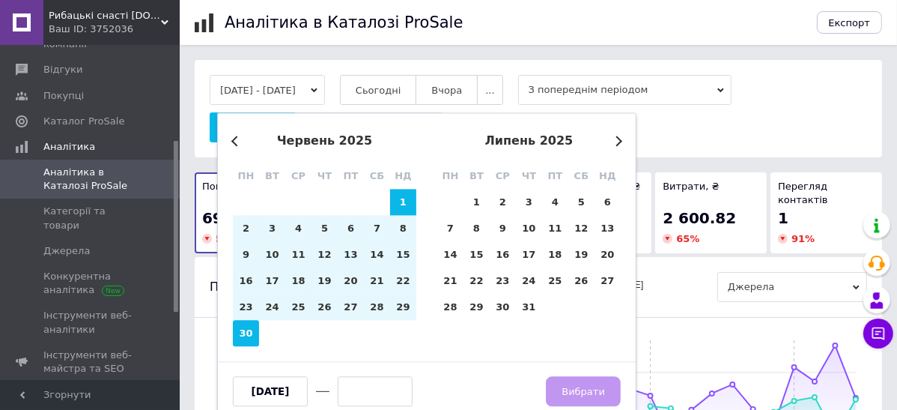
click at [238, 334] on div "30" at bounding box center [246, 334] width 26 height 26
type input "[DATE]"
click at [592, 386] on span "Вибрати" at bounding box center [583, 391] width 43 height 11
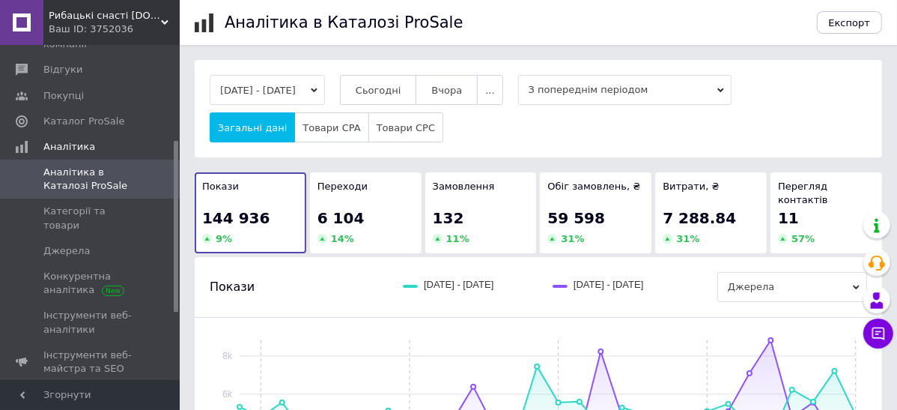
click at [318, 89] on icon "button" at bounding box center [314, 90] width 7 height 7
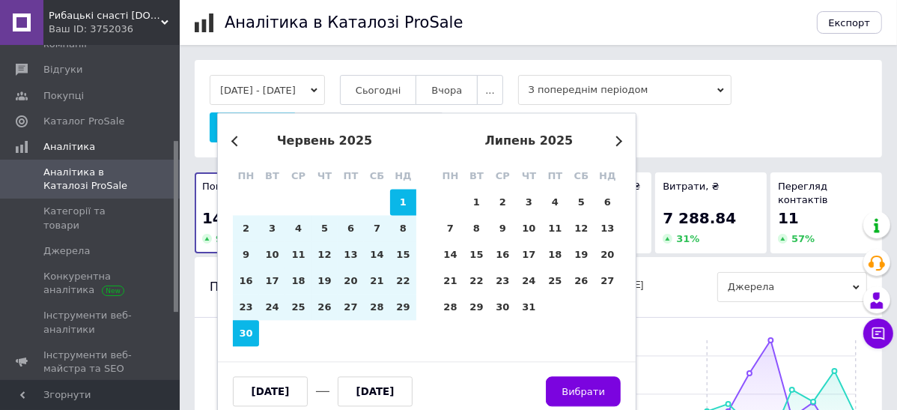
click at [234, 140] on button "Previous Month" at bounding box center [236, 141] width 10 height 10
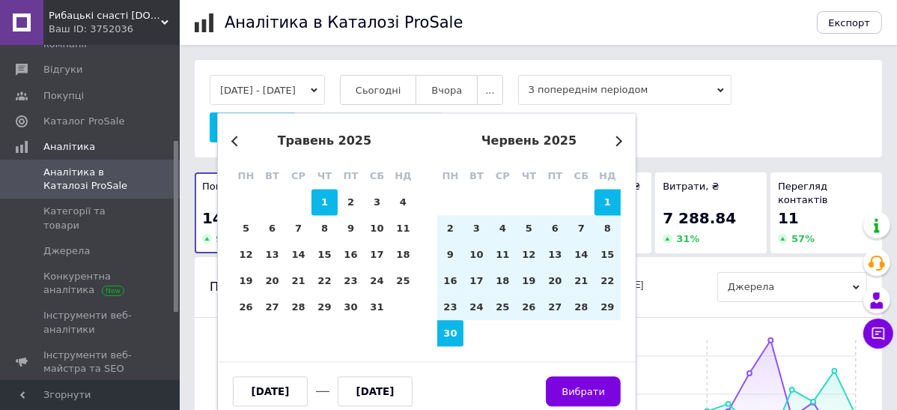
click at [324, 207] on div "1" at bounding box center [325, 202] width 26 height 26
type input "[DATE]"
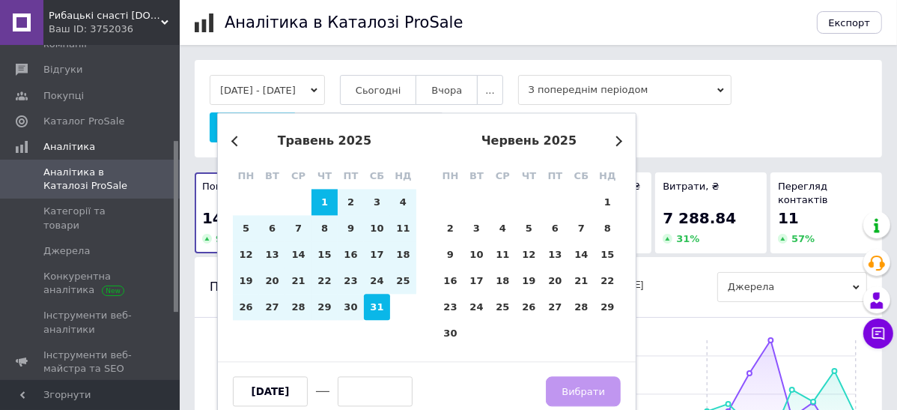
click at [373, 309] on div "31" at bounding box center [377, 307] width 26 height 26
type input "[DATE]"
click at [578, 392] on span "Вибрати" at bounding box center [583, 391] width 43 height 11
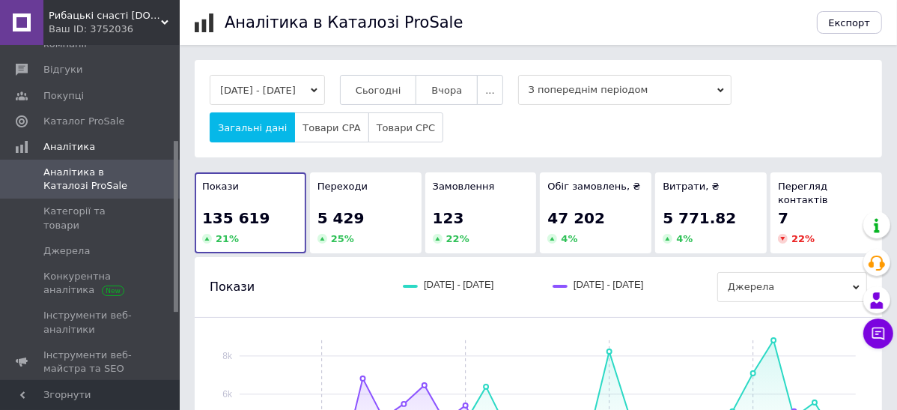
click at [251, 85] on button "[DATE] - [DATE]" at bounding box center [267, 90] width 115 height 30
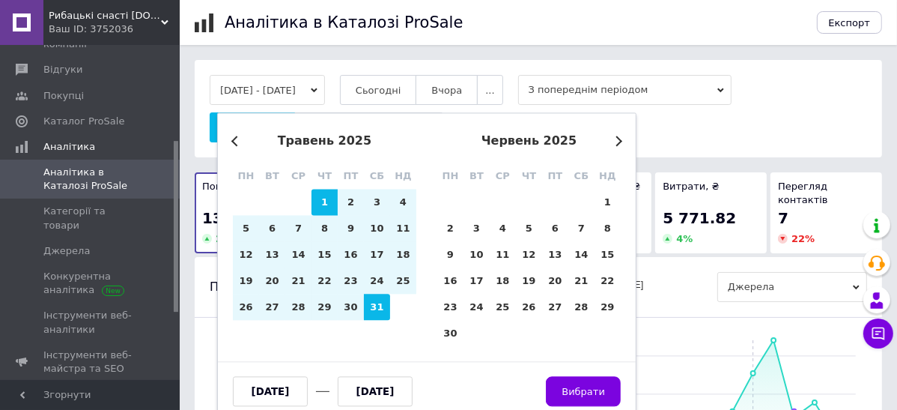
click at [230, 143] on div "Previous Month Next Month [DATE] пн вт ср чт пт сб нд 28 29 30 1 2 3 4 5 6 7 8 …" at bounding box center [426, 266] width 419 height 309
click at [234, 142] on button "Previous Month" at bounding box center [236, 141] width 10 height 10
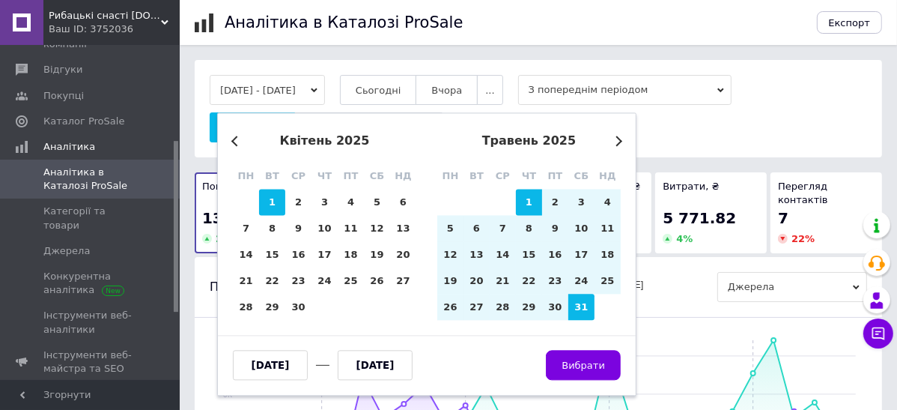
click at [280, 201] on div "1" at bounding box center [272, 202] width 26 height 26
type input "[DATE]"
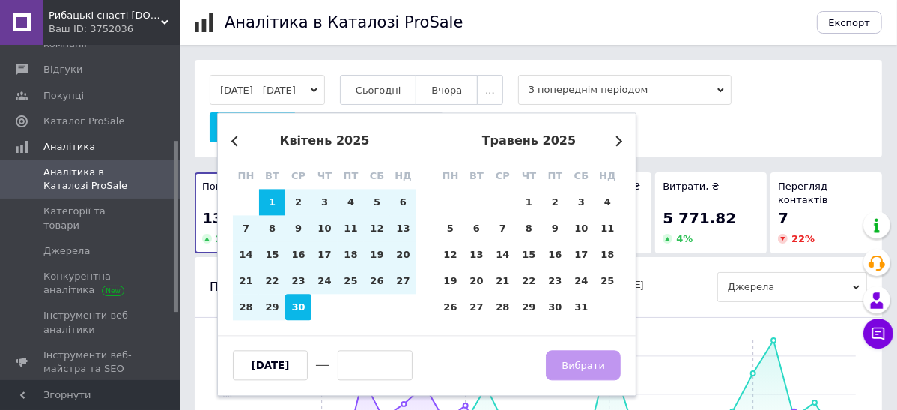
click at [308, 306] on div "30" at bounding box center [298, 307] width 26 height 26
type input "[DATE]"
click at [581, 363] on span "Вибрати" at bounding box center [583, 365] width 43 height 11
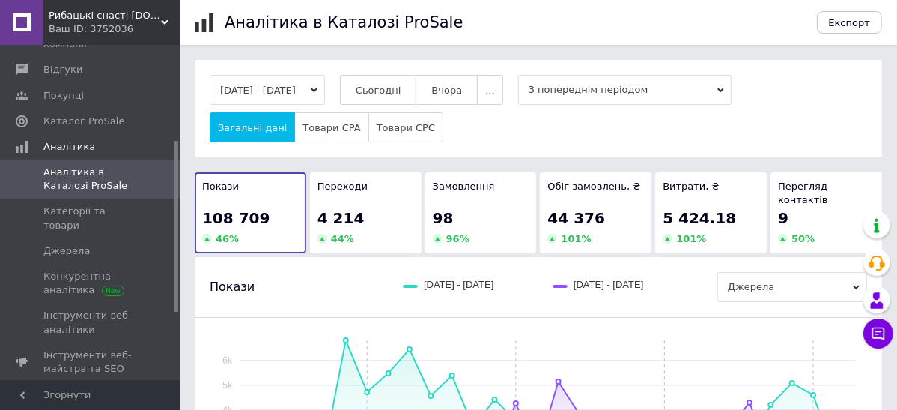
click at [318, 88] on icon "button" at bounding box center [314, 90] width 7 height 7
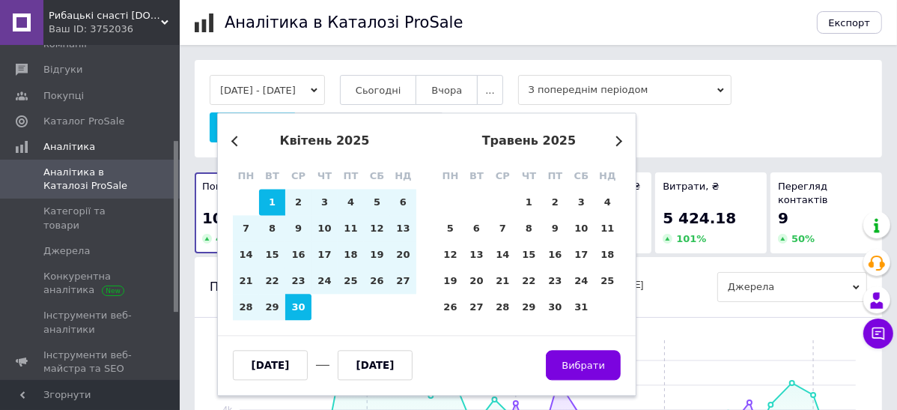
click at [234, 142] on button "Previous Month" at bounding box center [236, 141] width 10 height 10
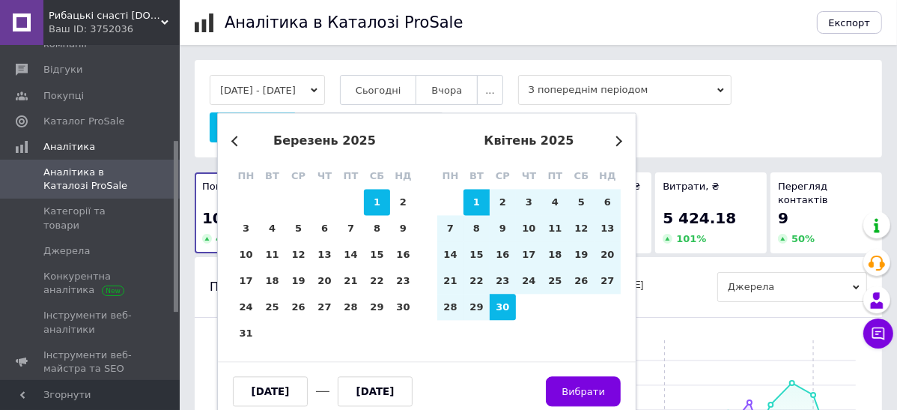
click at [371, 195] on div "1" at bounding box center [377, 202] width 26 height 26
type input "[DATE]"
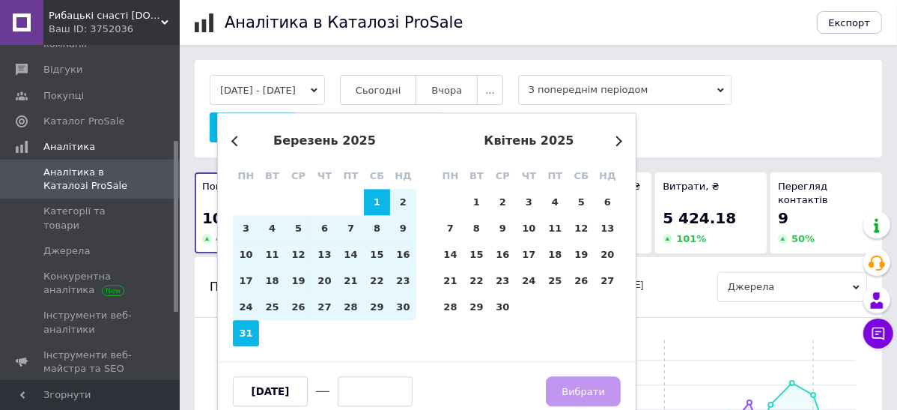
click at [251, 334] on div "31" at bounding box center [246, 334] width 26 height 26
type input "[DATE]"
click at [568, 387] on span "Вибрати" at bounding box center [583, 391] width 43 height 11
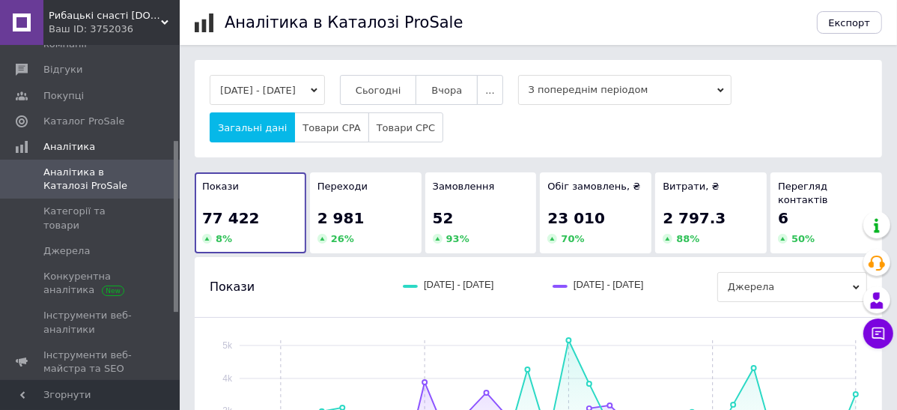
click at [318, 93] on icon "button" at bounding box center [314, 90] width 7 height 7
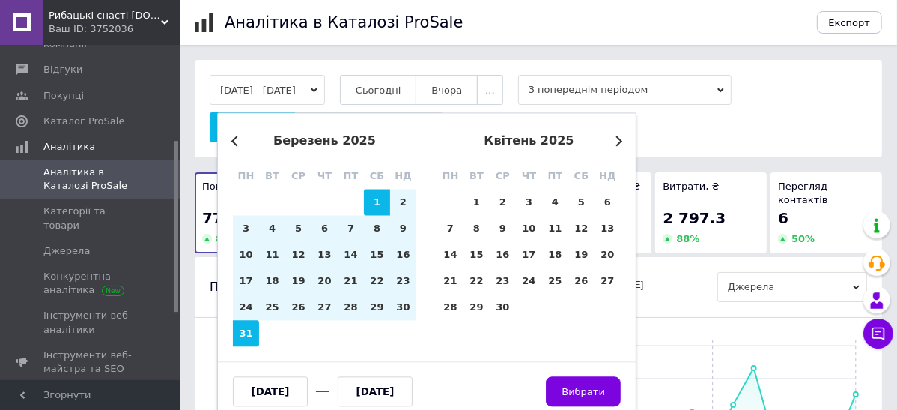
click at [227, 136] on div "Previous Month Next Month [DATE] пн вт ср чт пт сб нд 24 25 26 27 28 1 2 3 4 5 …" at bounding box center [426, 266] width 419 height 309
click at [231, 139] on div "Previous Month Next Month [DATE] пн вт ср чт пт сб нд 24 25 26 27 28 1 2 3 4 5 …" at bounding box center [426, 266] width 419 height 309
click at [234, 139] on button "Previous Month" at bounding box center [236, 141] width 10 height 10
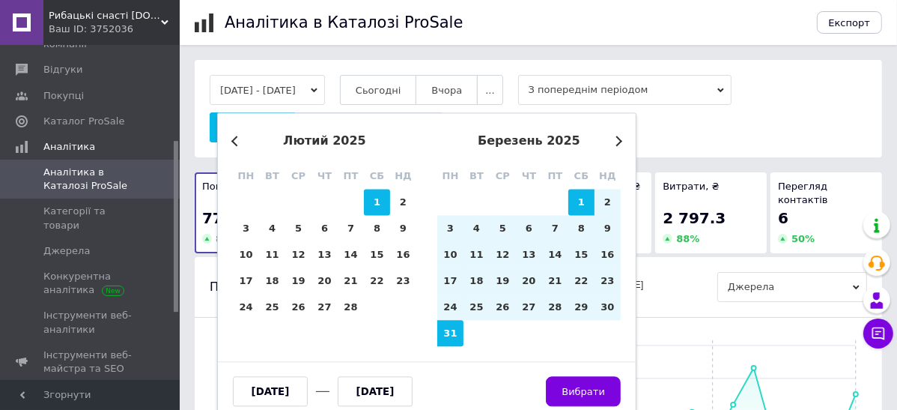
click at [374, 205] on div "1" at bounding box center [377, 202] width 26 height 26
type input "[DATE]"
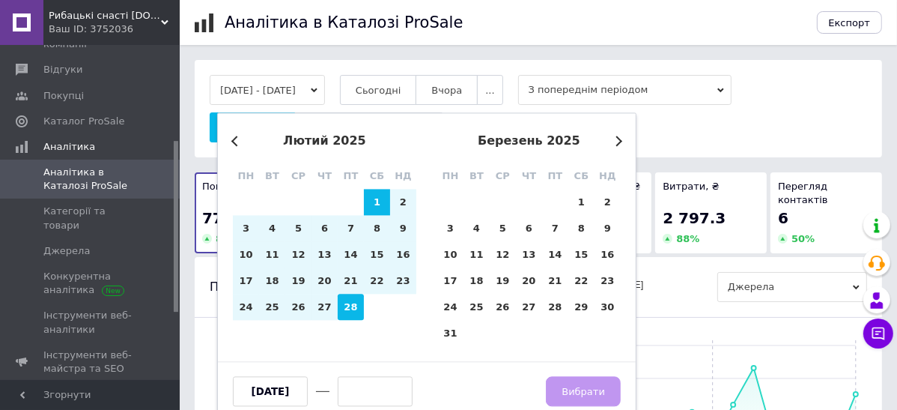
click at [356, 312] on div "28" at bounding box center [351, 307] width 26 height 26
type input "[DATE]"
click at [583, 386] on span "Вибрати" at bounding box center [583, 391] width 43 height 11
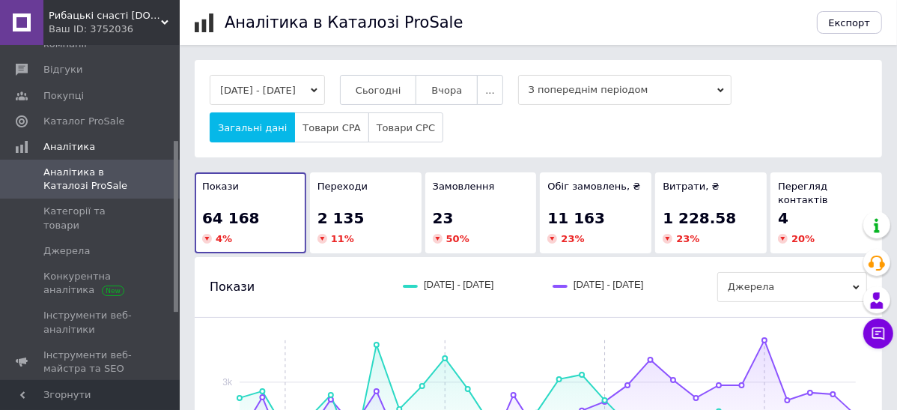
click at [318, 87] on icon "button" at bounding box center [314, 90] width 7 height 7
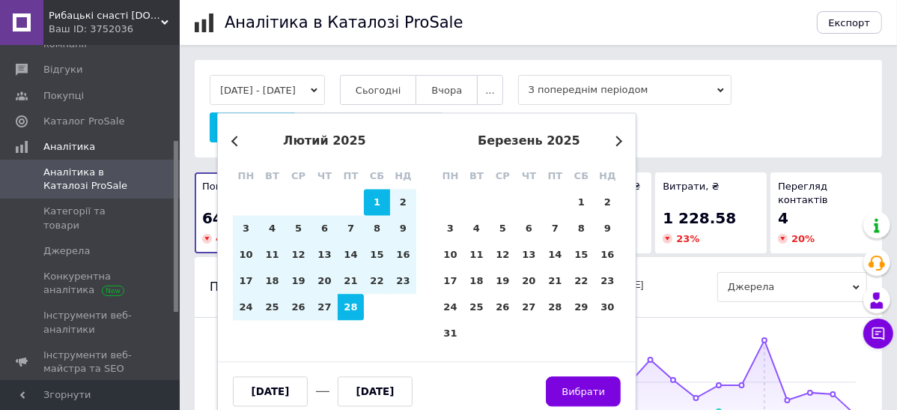
click at [237, 142] on button "Previous Month" at bounding box center [236, 141] width 10 height 10
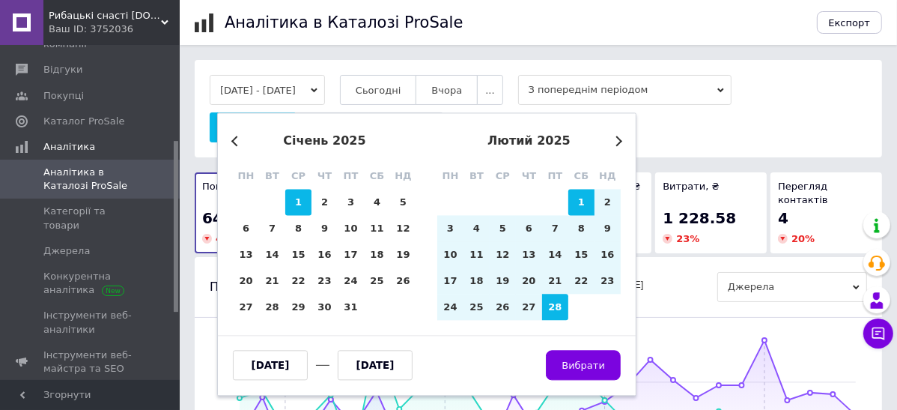
click at [290, 199] on div "1" at bounding box center [298, 202] width 26 height 26
type input "[DATE]"
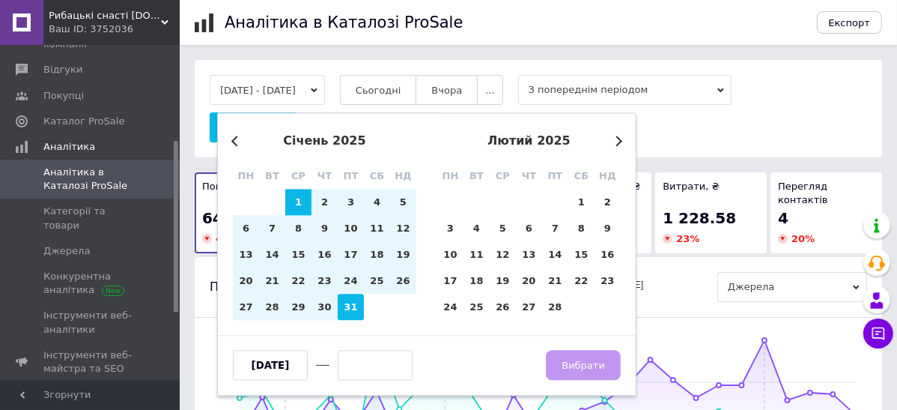
click at [346, 301] on div "31" at bounding box center [351, 307] width 26 height 26
type input "[DATE]"
click at [586, 363] on span "Вибрати" at bounding box center [583, 365] width 43 height 11
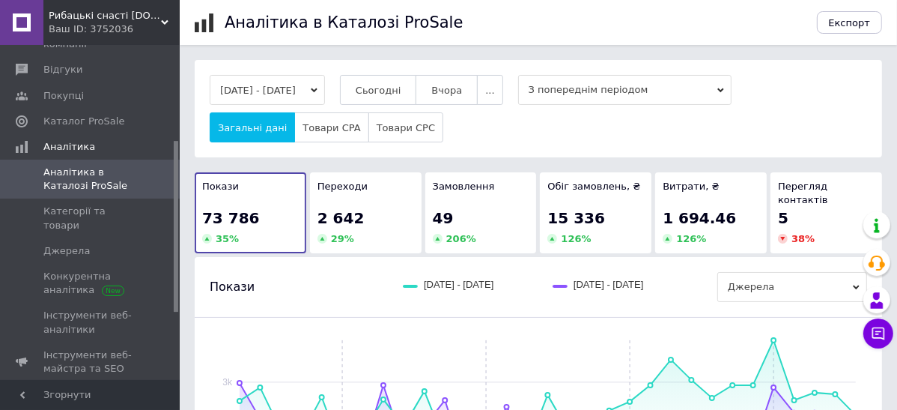
click at [318, 90] on icon "button" at bounding box center [314, 90] width 7 height 4
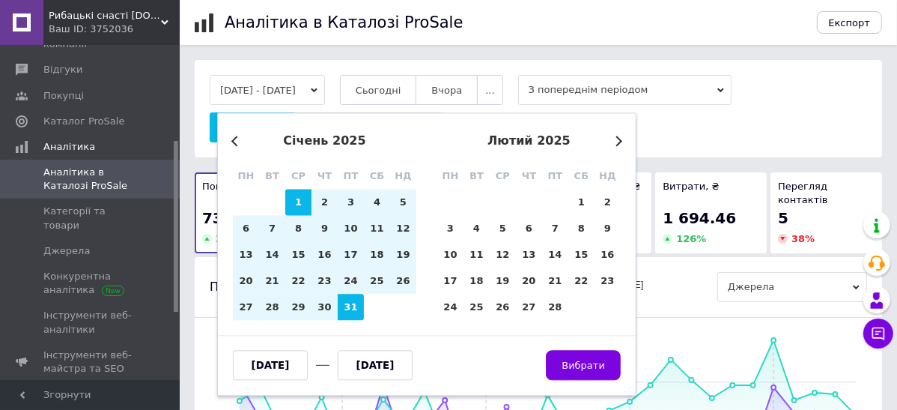
click at [234, 141] on button "Previous Month" at bounding box center [236, 141] width 10 height 10
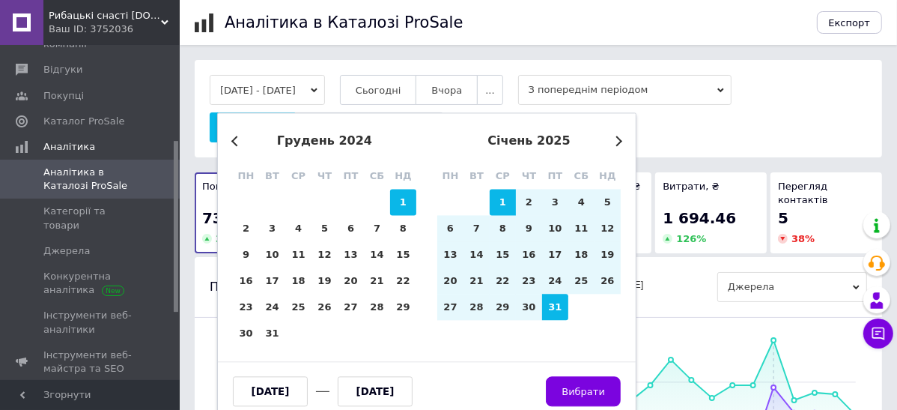
click at [399, 199] on div "1" at bounding box center [403, 202] width 26 height 26
type input "[DATE]"
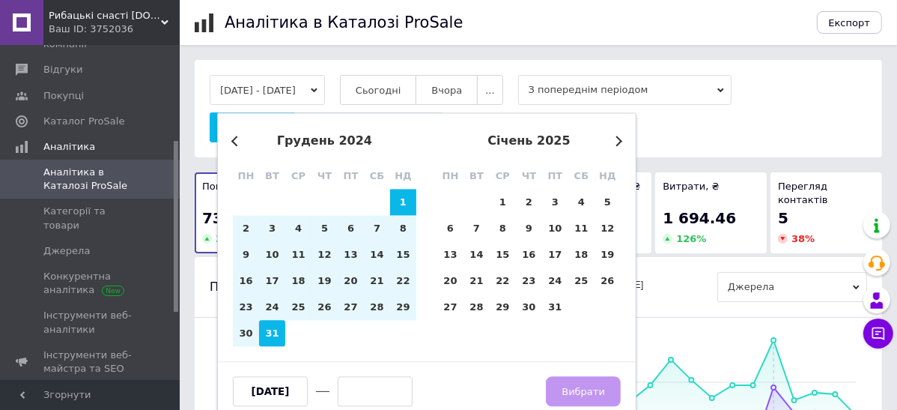
click at [276, 334] on div "31" at bounding box center [272, 334] width 26 height 26
type input "[DATE]"
click at [598, 390] on span "Вибрати" at bounding box center [583, 391] width 43 height 11
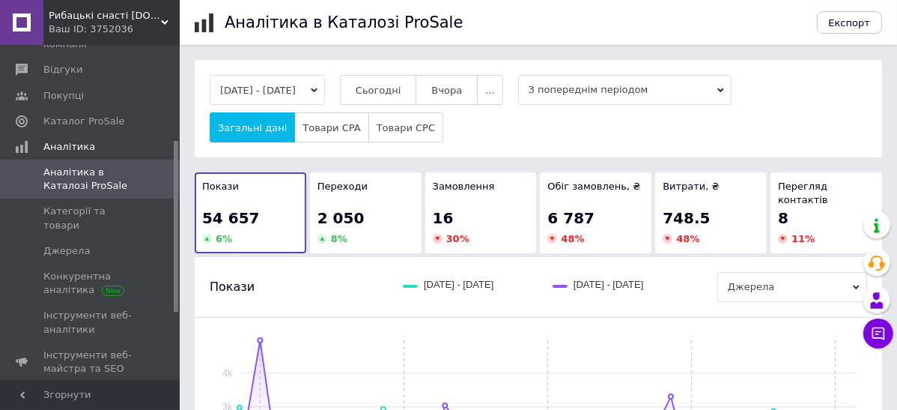
click at [318, 88] on icon "button" at bounding box center [314, 90] width 7 height 7
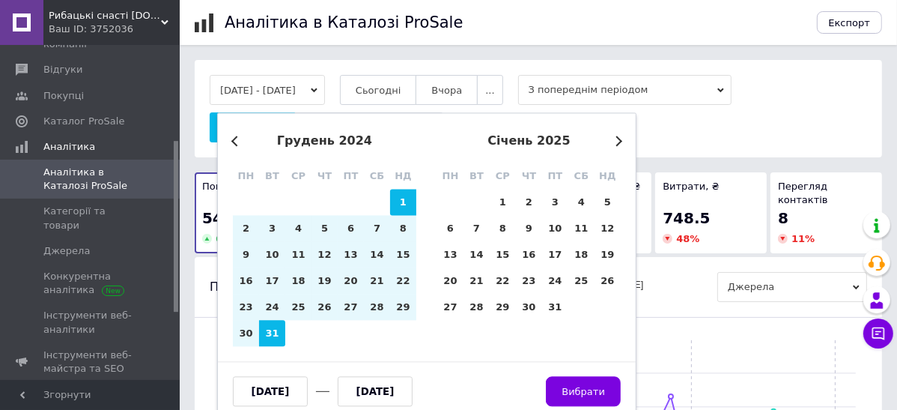
click at [234, 136] on button "Previous Month" at bounding box center [236, 141] width 10 height 10
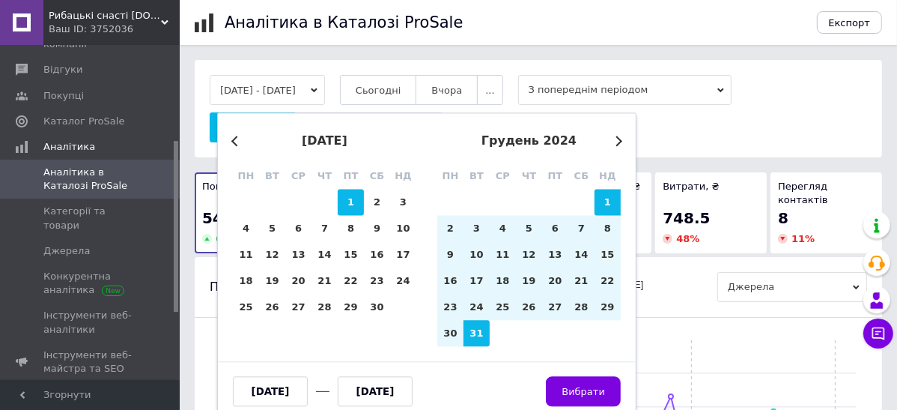
click at [352, 197] on div "1" at bounding box center [351, 202] width 26 height 26
type input "[DATE]"
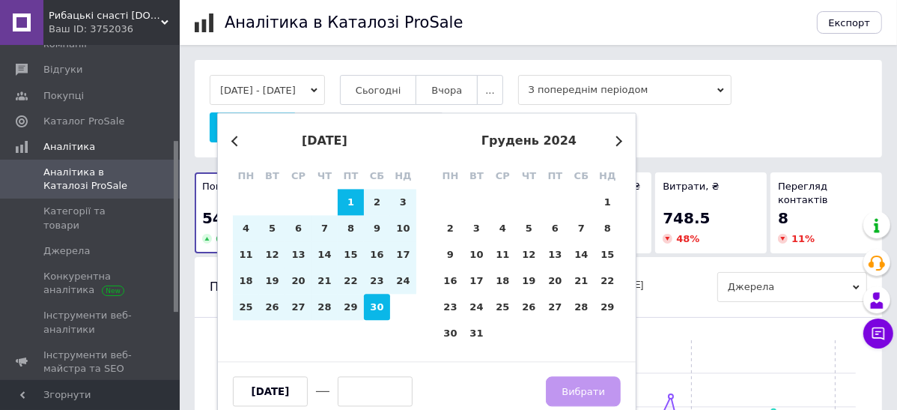
click at [374, 309] on div "30" at bounding box center [377, 307] width 26 height 26
type input "[DATE]"
click at [583, 388] on span "Вибрати" at bounding box center [583, 391] width 43 height 11
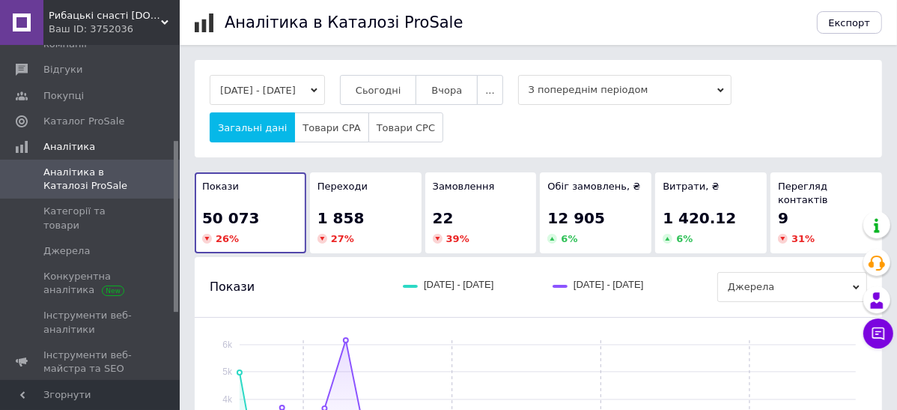
click at [318, 92] on icon "button" at bounding box center [314, 90] width 7 height 7
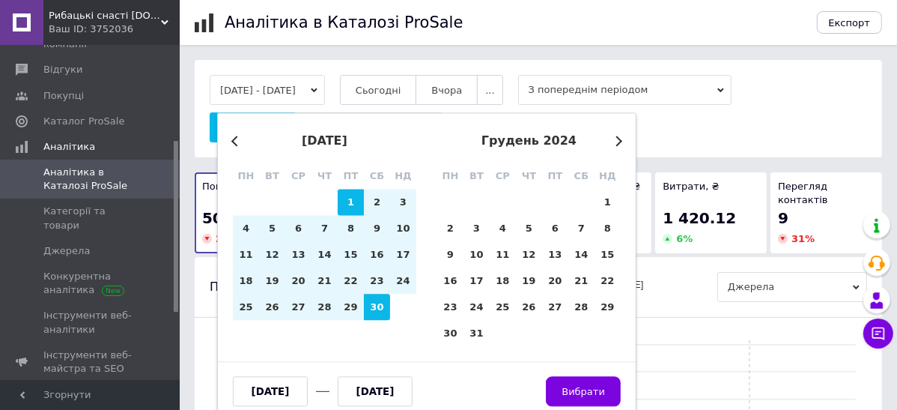
click at [231, 136] on div "Previous Month Next Month [DATE] пн вт ср чт пт сб нд 28 29 30 31 1 2 3 4 5 6 7…" at bounding box center [426, 266] width 419 height 309
click at [234, 141] on button "Previous Month" at bounding box center [236, 141] width 10 height 10
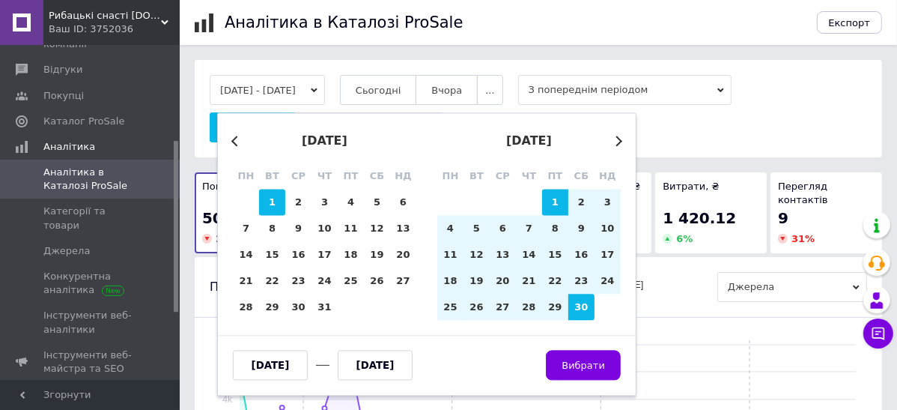
click at [280, 204] on div "1" at bounding box center [272, 202] width 26 height 26
type input "[DATE]"
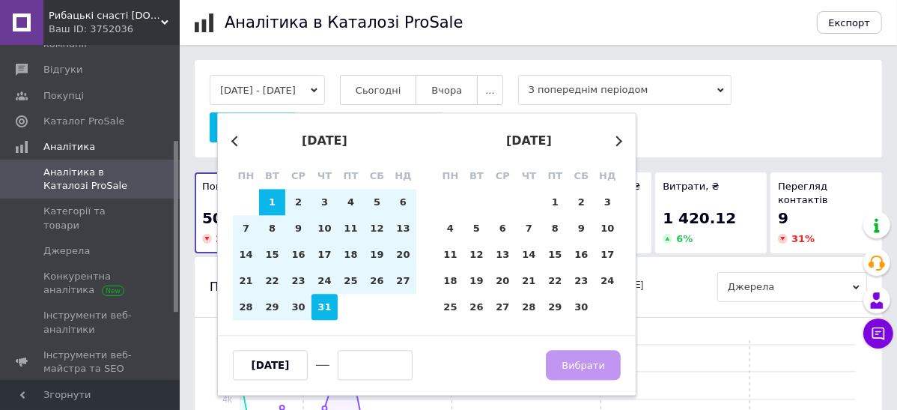
click at [315, 300] on div "31" at bounding box center [325, 307] width 26 height 26
type input "[DATE]"
click at [588, 363] on span "Вибрати" at bounding box center [583, 365] width 43 height 11
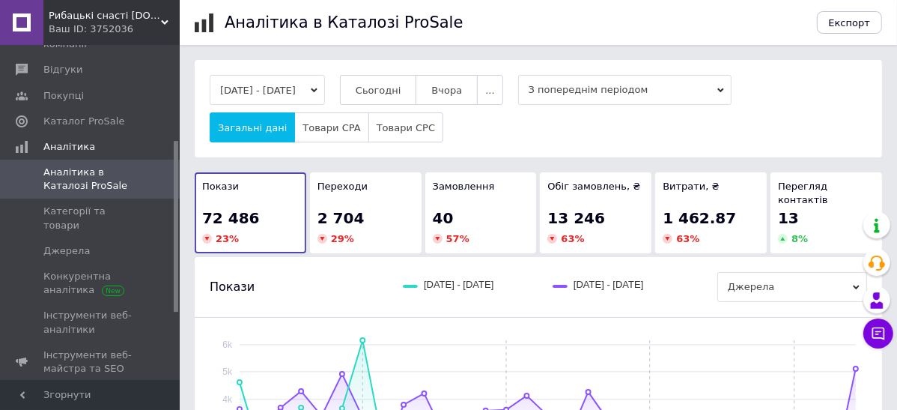
click at [318, 87] on icon "button" at bounding box center [314, 90] width 7 height 7
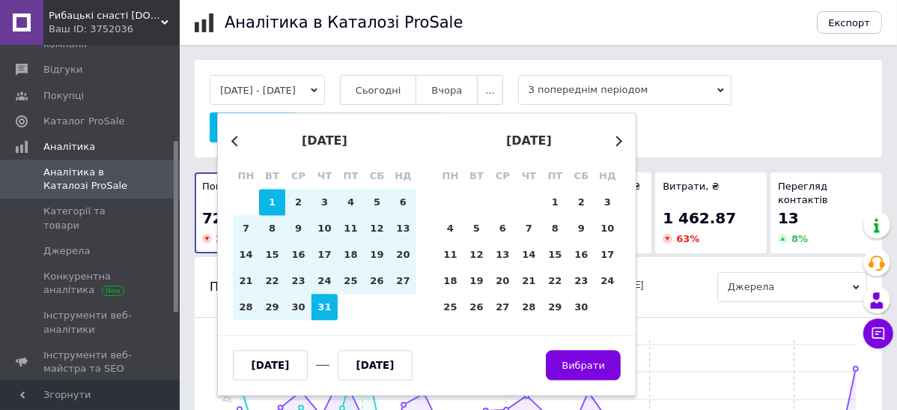
click at [233, 145] on div "[DATE]" at bounding box center [324, 140] width 183 height 13
click at [234, 137] on button "Previous Month" at bounding box center [236, 141] width 10 height 10
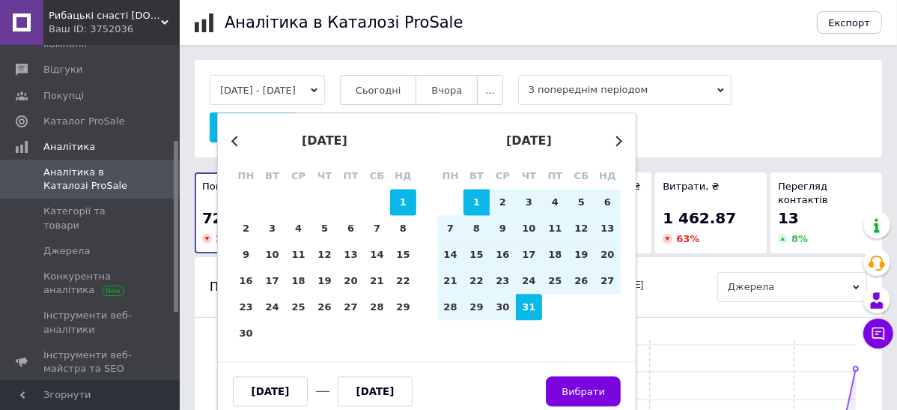
click at [401, 198] on div "1" at bounding box center [403, 202] width 26 height 26
type input "[DATE]"
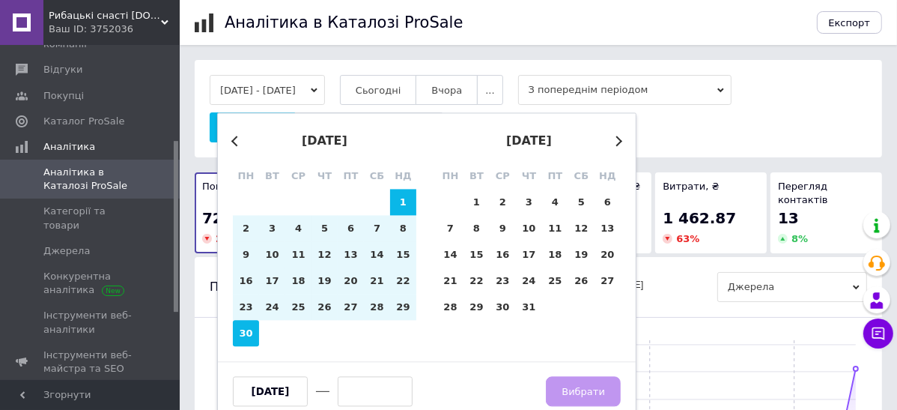
click at [252, 334] on div "30" at bounding box center [246, 334] width 26 height 26
type input "[DATE]"
click at [585, 392] on span "Вибрати" at bounding box center [583, 391] width 43 height 11
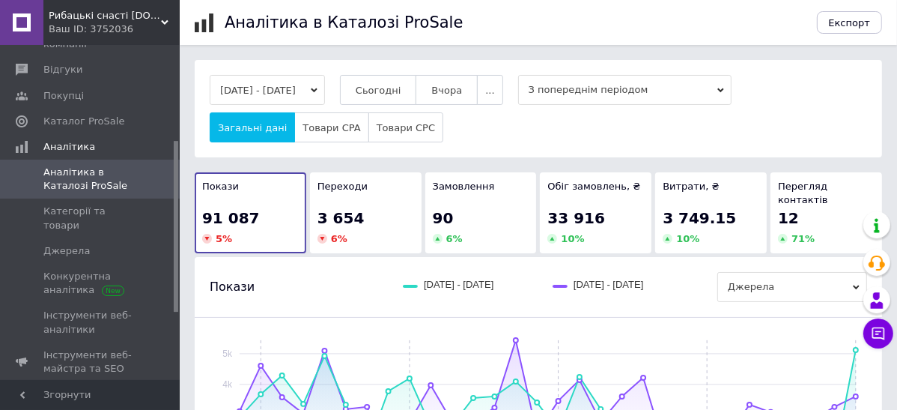
click at [325, 81] on button "[DATE] - [DATE]" at bounding box center [267, 90] width 115 height 30
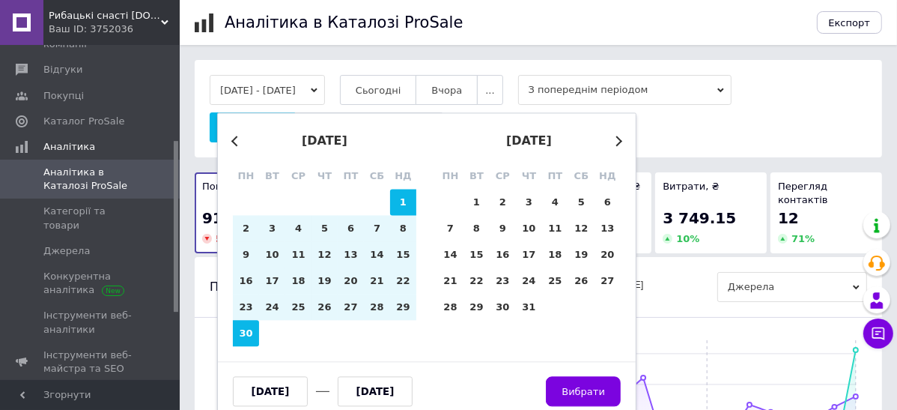
click at [234, 141] on button "Previous Month" at bounding box center [236, 141] width 10 height 10
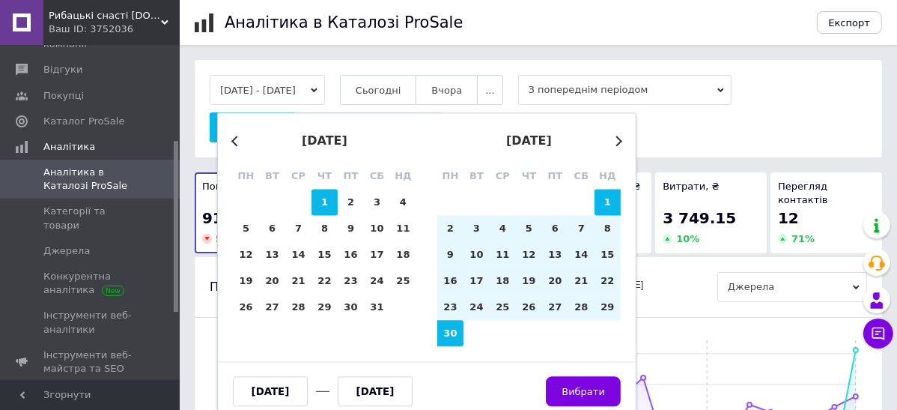
click at [327, 202] on div "1" at bounding box center [325, 202] width 26 height 26
type input "[DATE]"
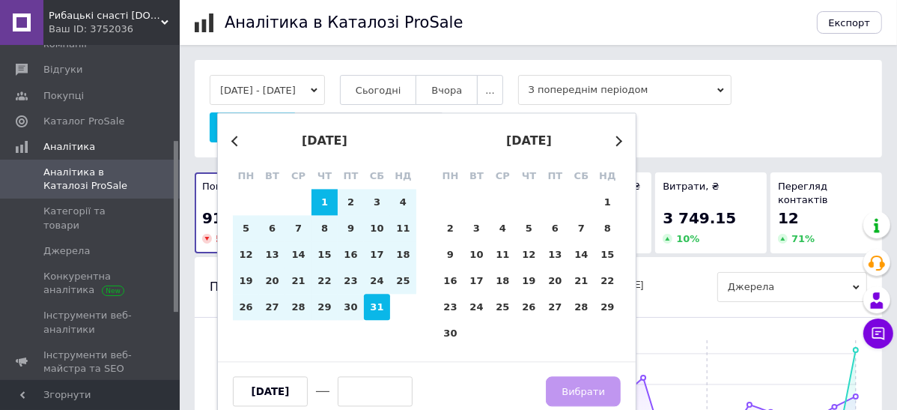
click at [373, 311] on div "31" at bounding box center [377, 307] width 26 height 26
type input "[DATE]"
click at [567, 385] on button "Вибрати" at bounding box center [583, 392] width 75 height 30
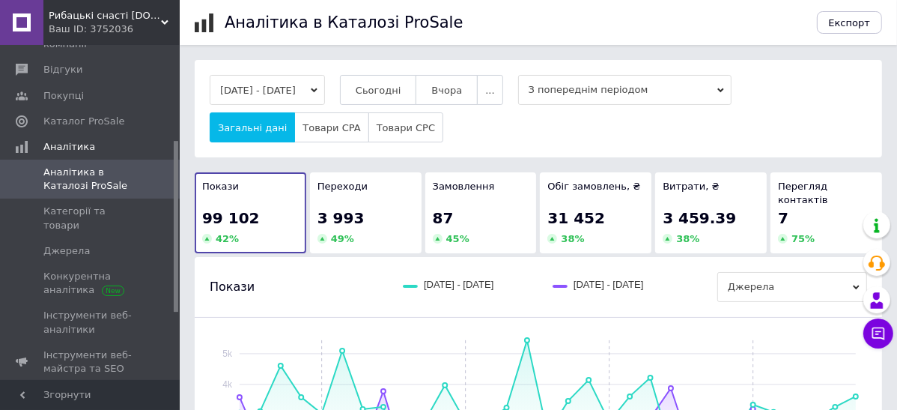
click at [325, 82] on button "[DATE] - [DATE]" at bounding box center [267, 90] width 115 height 30
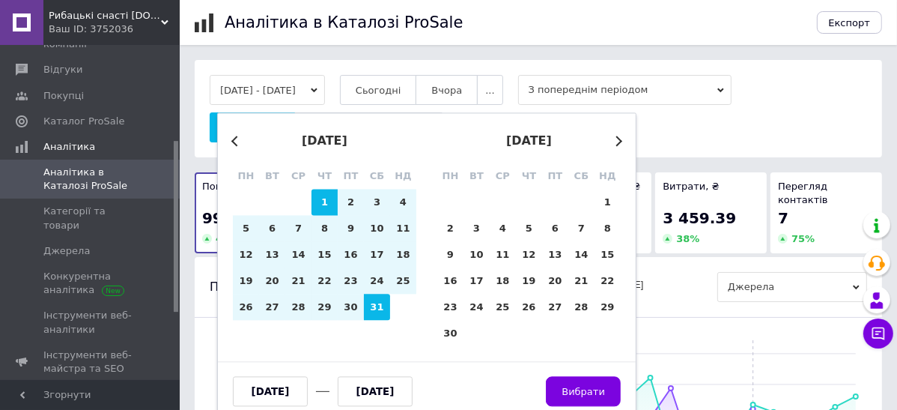
click at [236, 142] on button "Previous Month" at bounding box center [236, 141] width 10 height 10
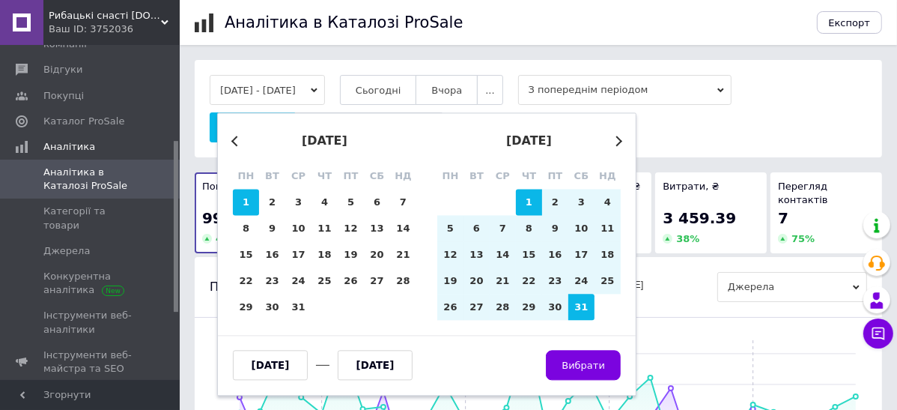
click at [240, 197] on div "1" at bounding box center [246, 202] width 26 height 26
type input "[DATE]"
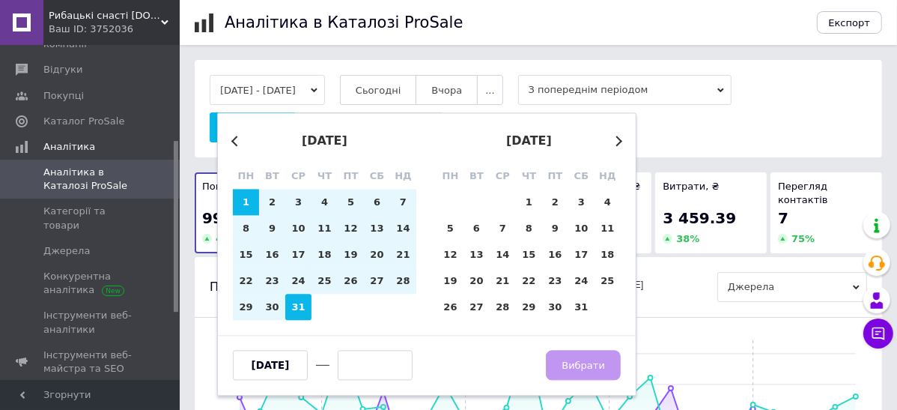
click at [299, 300] on div "31" at bounding box center [298, 307] width 26 height 26
type input "[DATE]"
click at [576, 356] on button "Вибрати" at bounding box center [583, 366] width 75 height 30
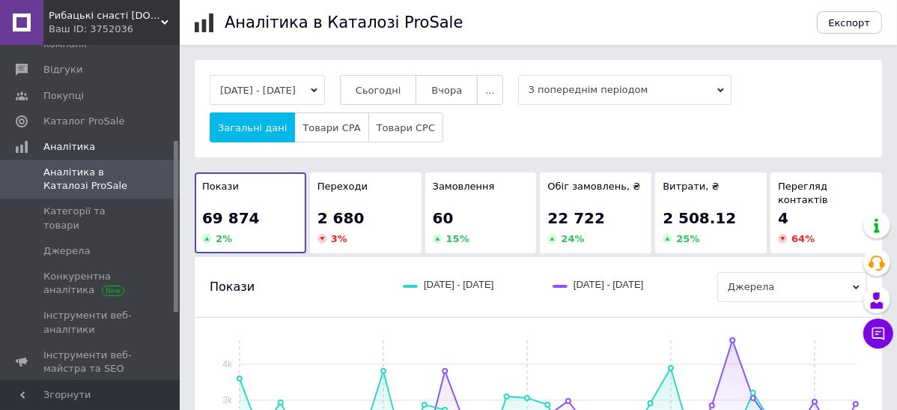
click at [318, 92] on icon "button" at bounding box center [314, 90] width 7 height 7
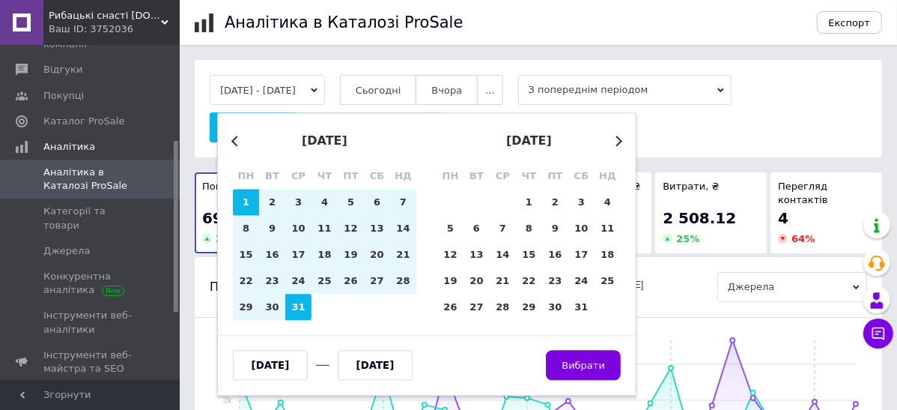
click at [237, 136] on button "Previous Month" at bounding box center [236, 141] width 10 height 10
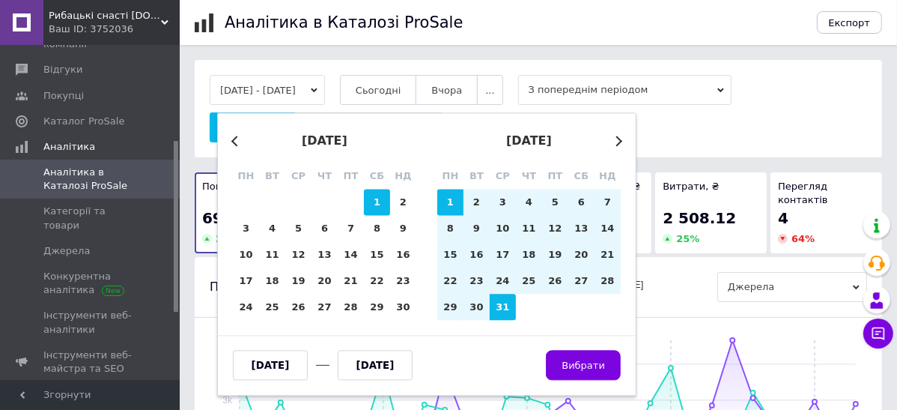
click at [375, 202] on div "1" at bounding box center [377, 202] width 26 height 26
type input "[DATE]"
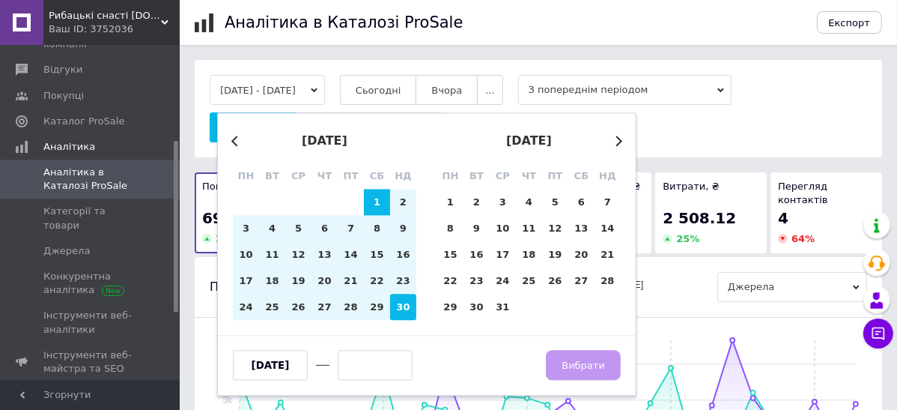
click at [405, 307] on div "30" at bounding box center [403, 307] width 26 height 26
type input "[DATE]"
click at [575, 360] on span "Вибрати" at bounding box center [583, 365] width 43 height 11
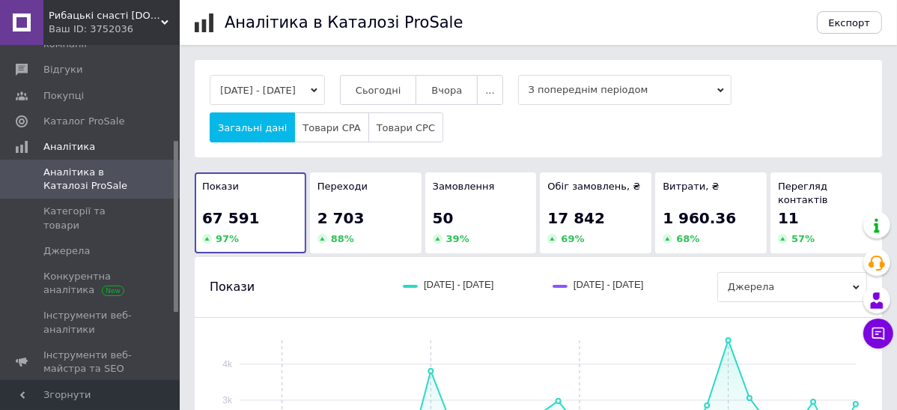
click at [325, 93] on button "[DATE] - [DATE]" at bounding box center [267, 90] width 115 height 30
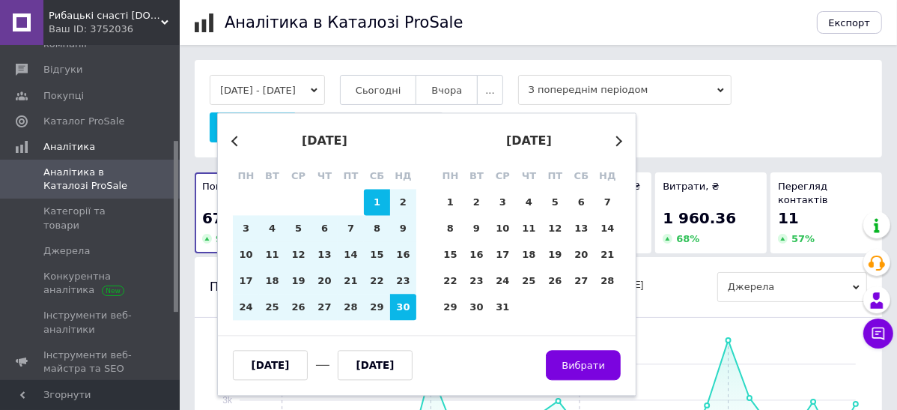
click at [233, 142] on button "Previous Month" at bounding box center [236, 141] width 10 height 10
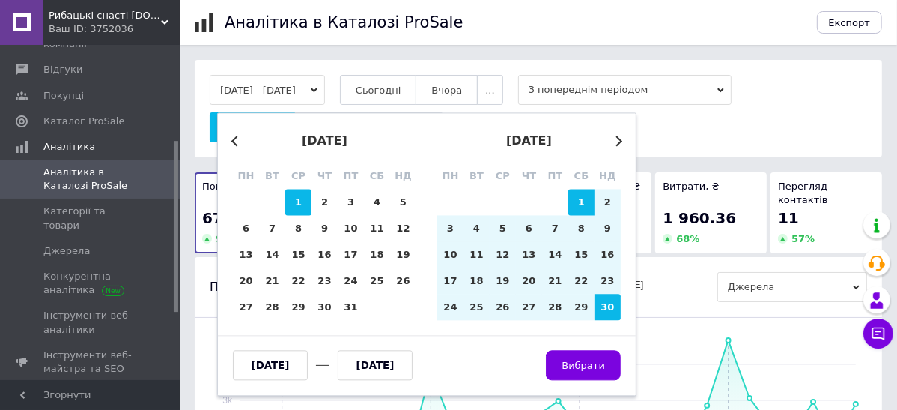
click at [300, 203] on div "1" at bounding box center [298, 202] width 26 height 26
type input "[DATE]"
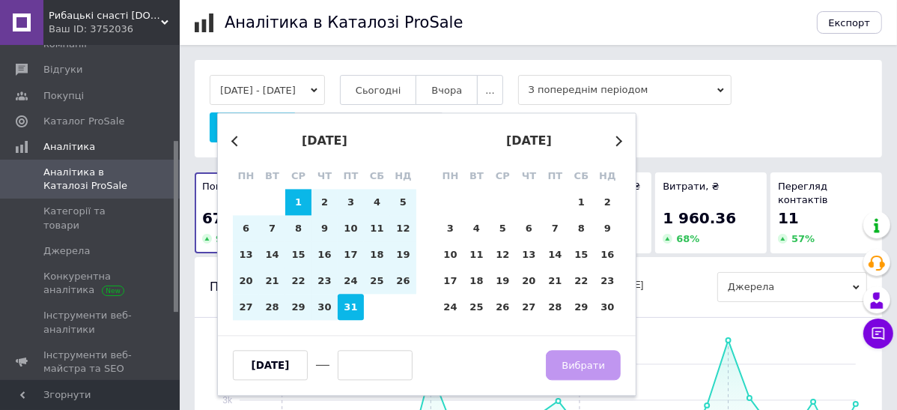
click at [350, 303] on div "31" at bounding box center [351, 307] width 26 height 26
type input "[DATE]"
click at [573, 362] on span "Вибрати" at bounding box center [583, 365] width 43 height 11
